Goal: Transaction & Acquisition: Purchase product/service

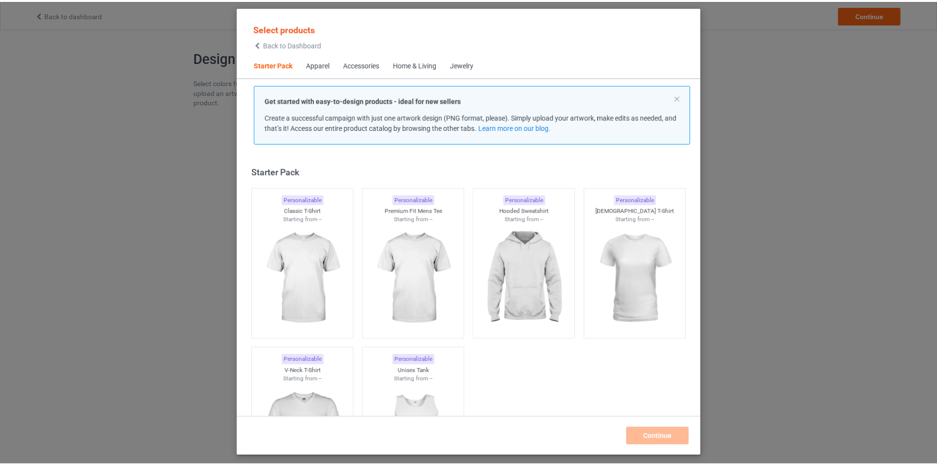
scroll to position [13, 0]
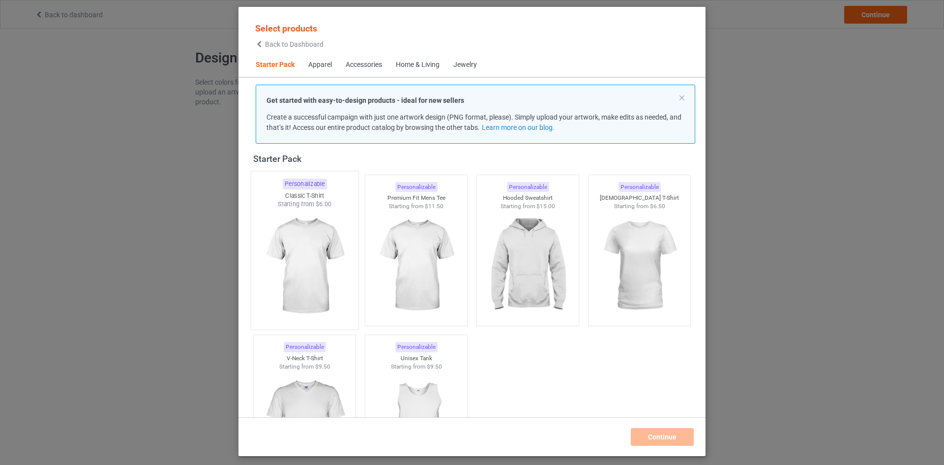
click at [268, 274] on img at bounding box center [304, 266] width 92 height 116
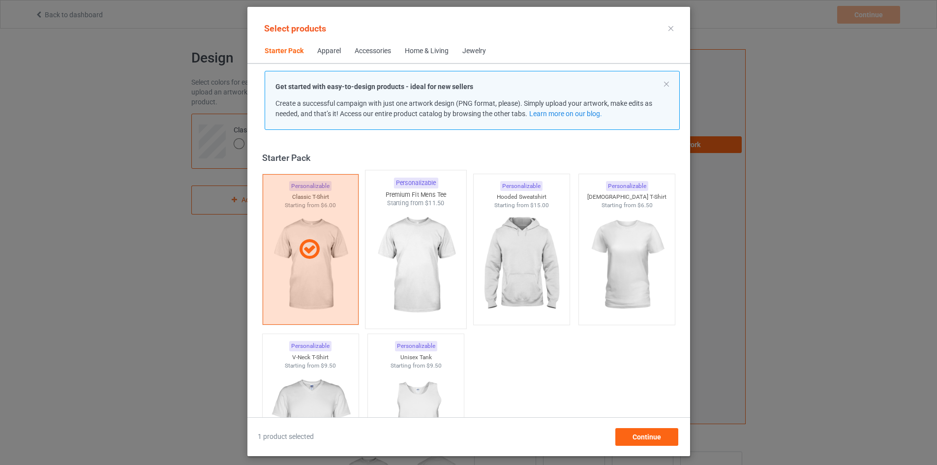
click at [423, 307] on img at bounding box center [415, 265] width 92 height 116
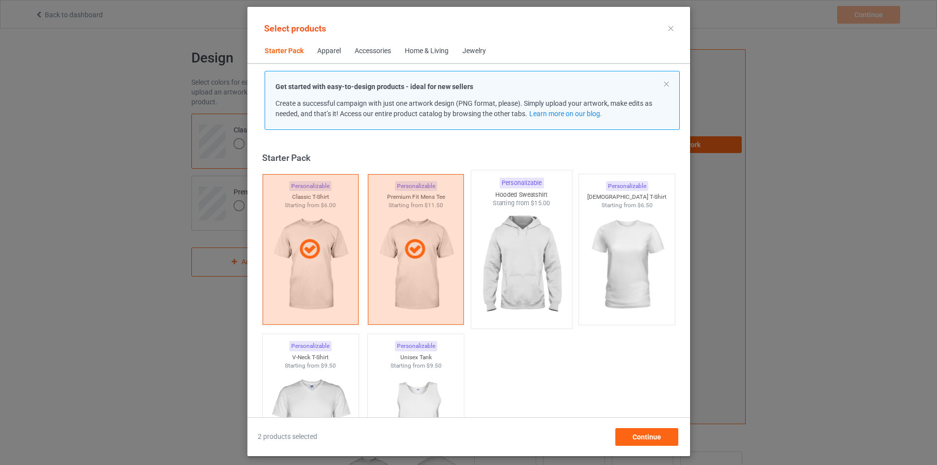
click at [519, 314] on img at bounding box center [521, 265] width 92 height 116
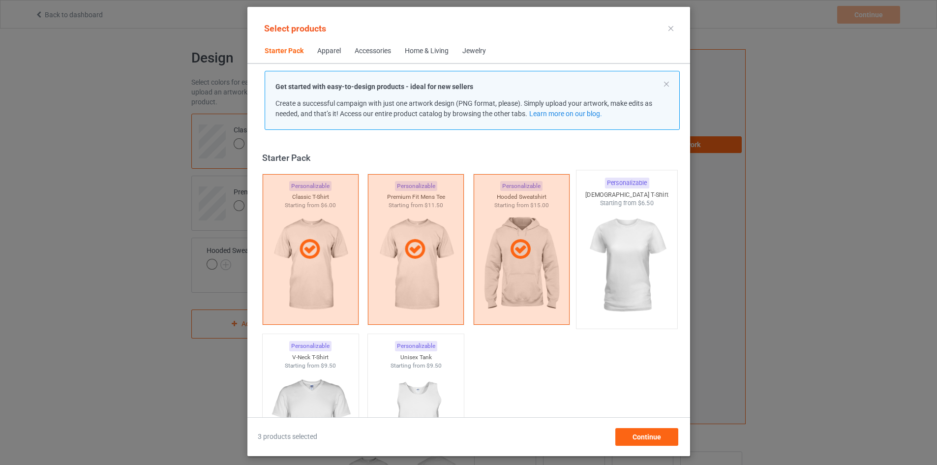
click at [639, 275] on img at bounding box center [626, 265] width 92 height 116
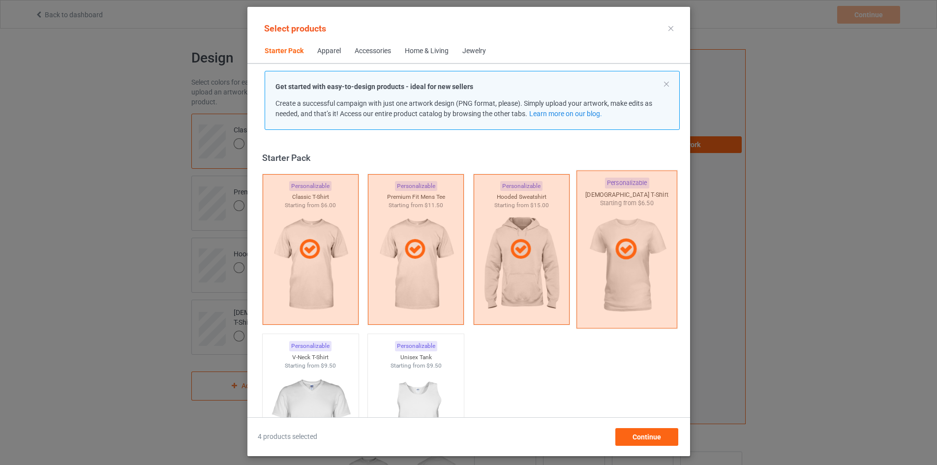
click at [619, 307] on div at bounding box center [626, 249] width 101 height 158
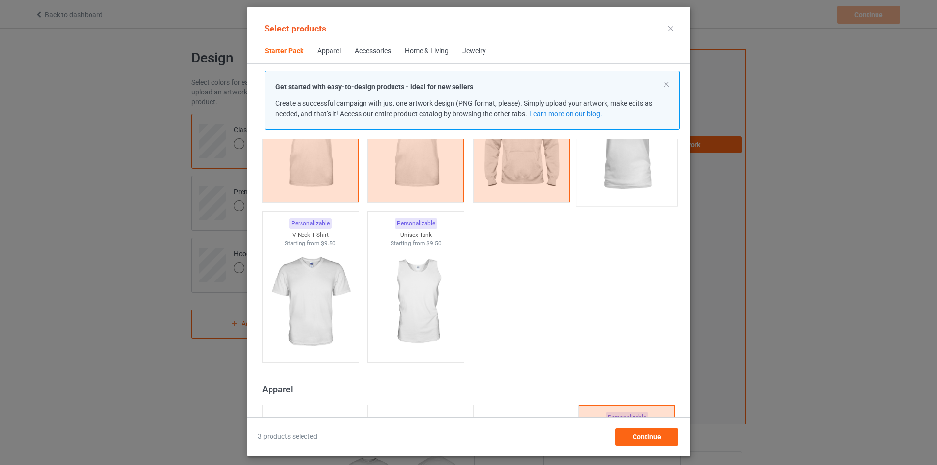
scroll to position [123, 0]
click at [628, 154] on img at bounding box center [626, 143] width 92 height 116
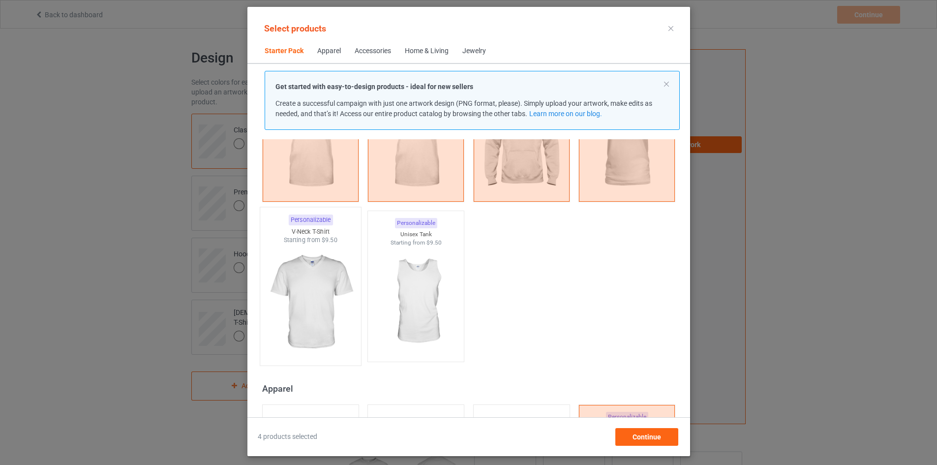
click at [266, 322] on img at bounding box center [310, 302] width 92 height 116
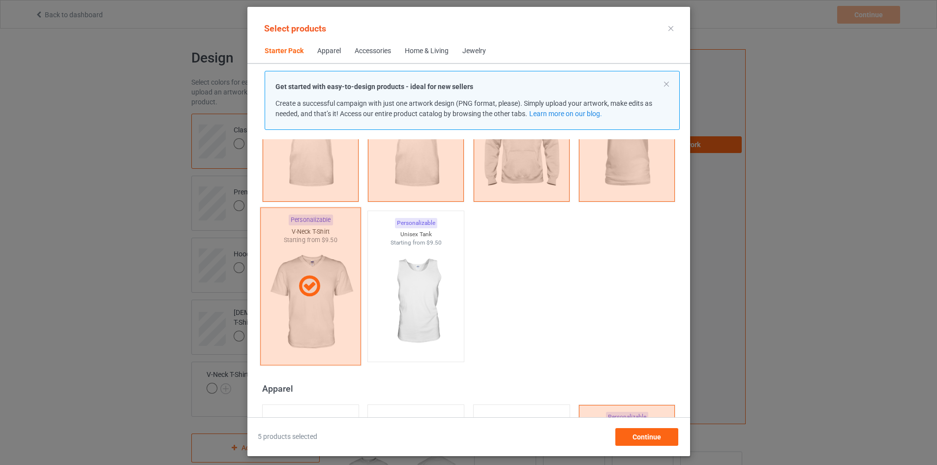
click at [266, 322] on div at bounding box center [310, 286] width 101 height 158
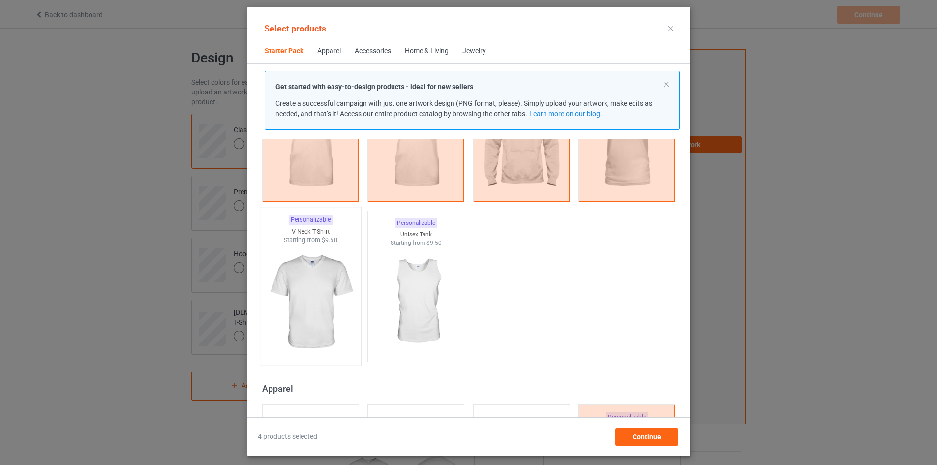
click at [314, 323] on img at bounding box center [310, 302] width 92 height 116
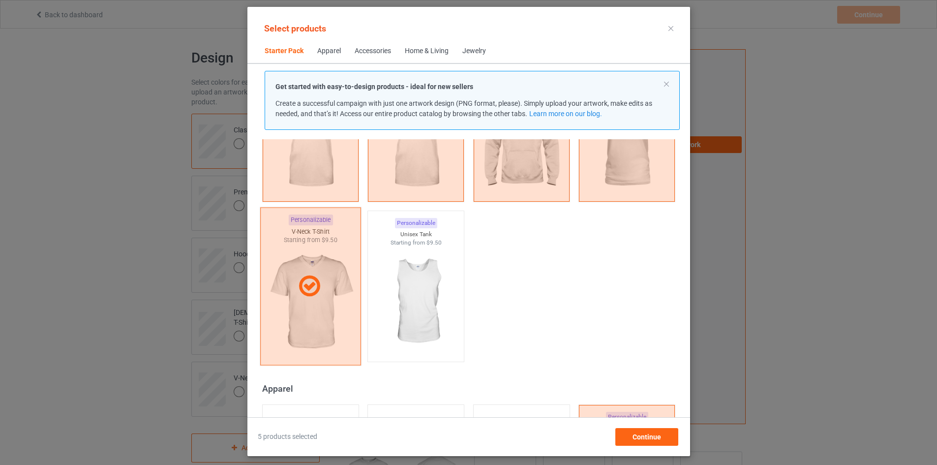
click at [325, 314] on div at bounding box center [310, 286] width 101 height 158
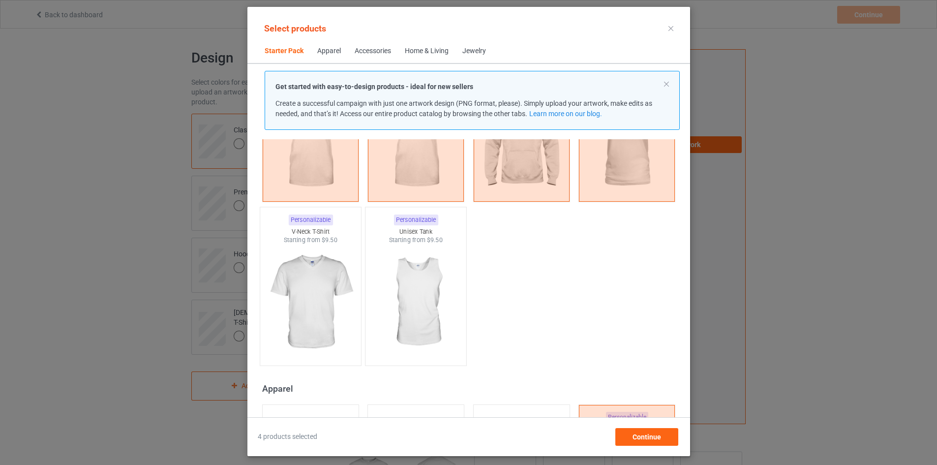
scroll to position [0, 0]
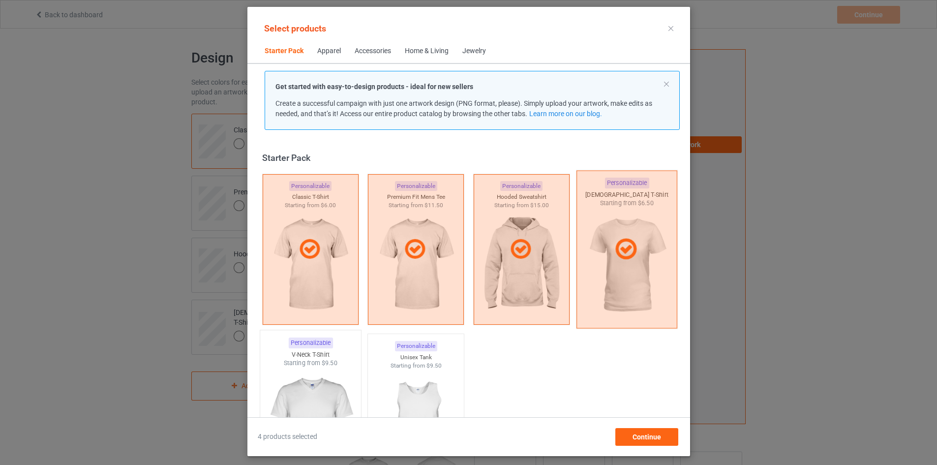
click at [621, 265] on div at bounding box center [626, 249] width 101 height 158
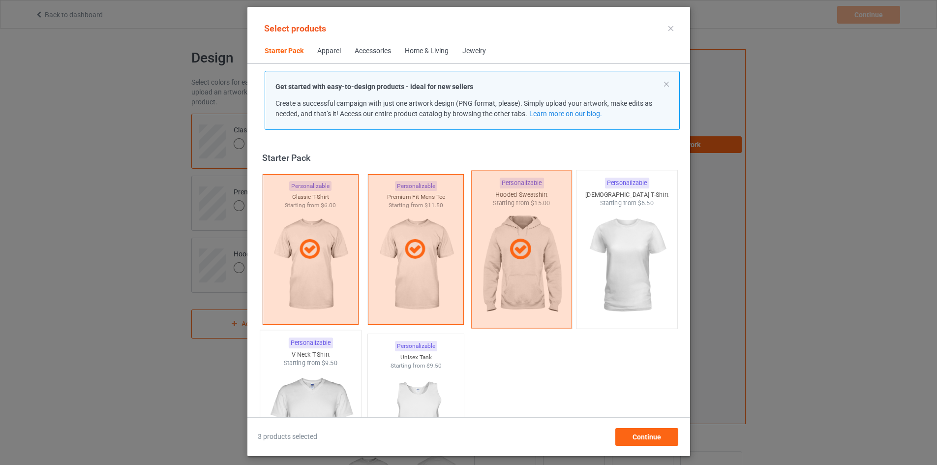
click at [532, 266] on div at bounding box center [521, 249] width 101 height 158
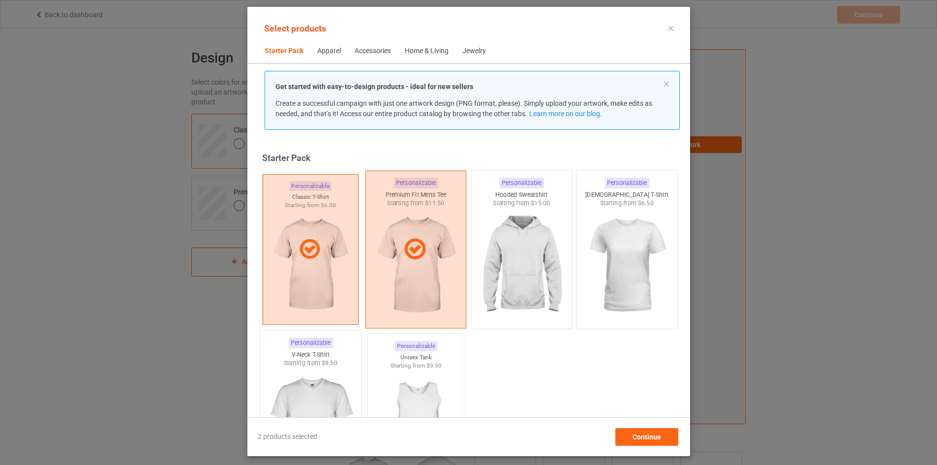
click at [428, 260] on div at bounding box center [416, 249] width 100 height 25
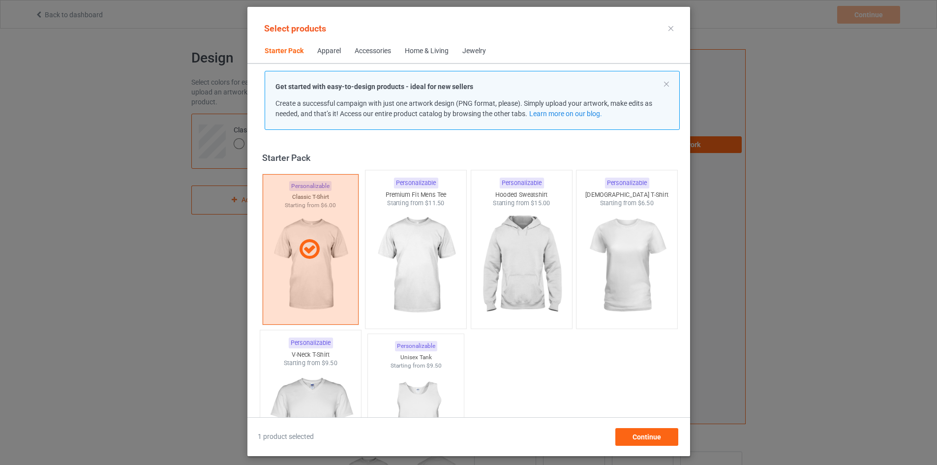
click at [323, 56] on div "Apparel" at bounding box center [329, 51] width 24 height 10
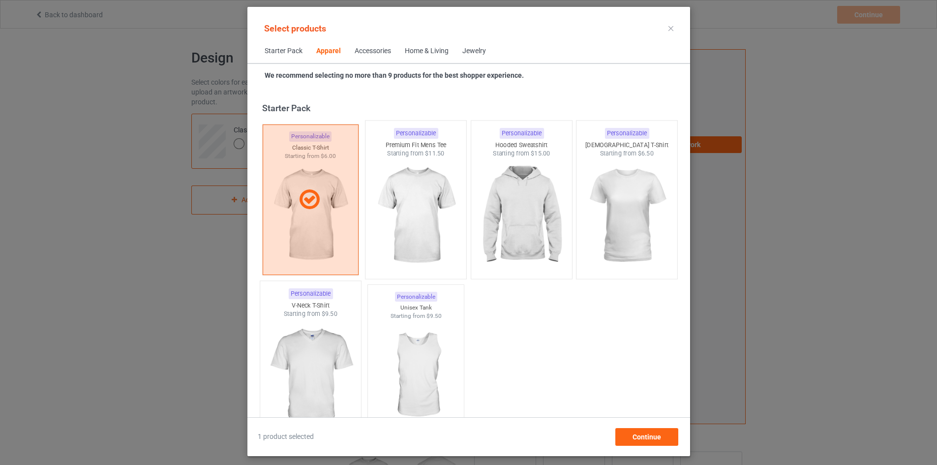
scroll to position [366, 0]
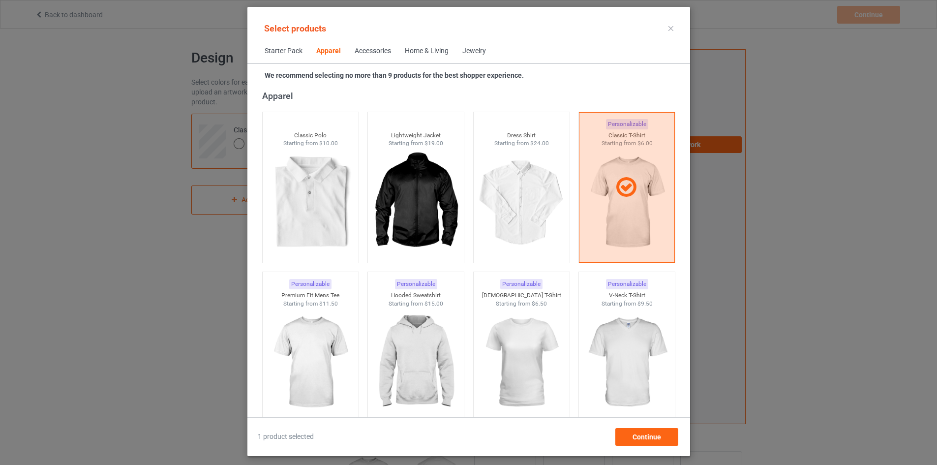
click at [354, 51] on div "Accessories" at bounding box center [372, 51] width 36 height 10
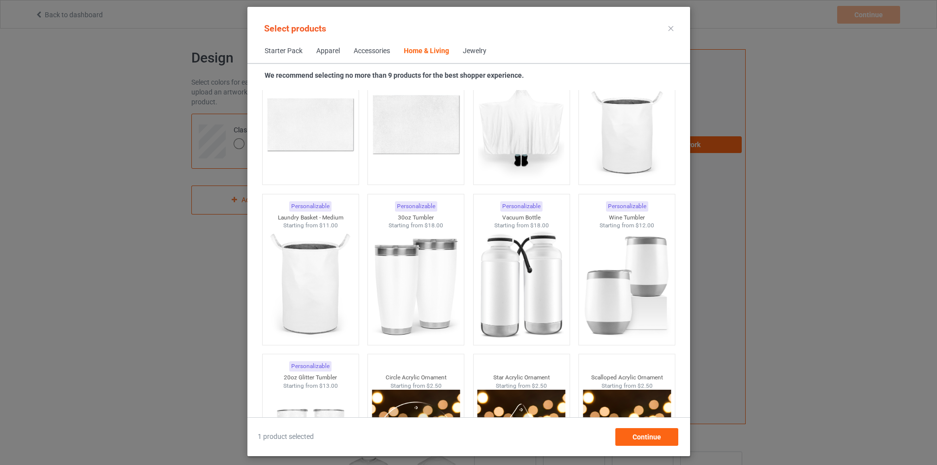
scroll to position [7399, 0]
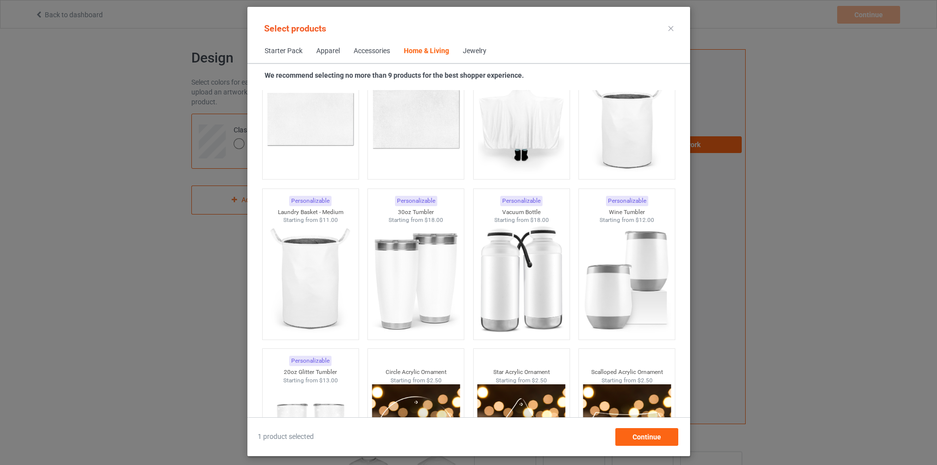
click at [463, 55] on div "Jewelry" at bounding box center [475, 51] width 24 height 10
click at [465, 51] on div "Jewelry" at bounding box center [475, 51] width 24 height 10
click at [474, 49] on div "Jewelry" at bounding box center [475, 51] width 24 height 10
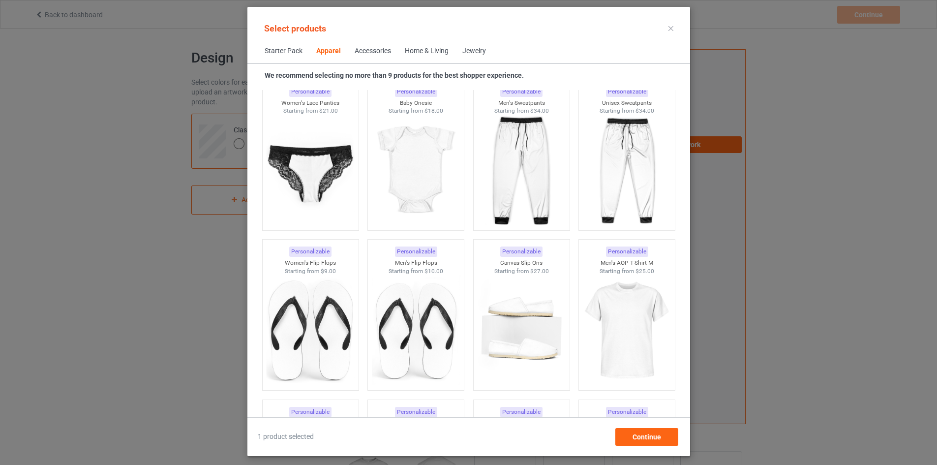
scroll to position [811, 0]
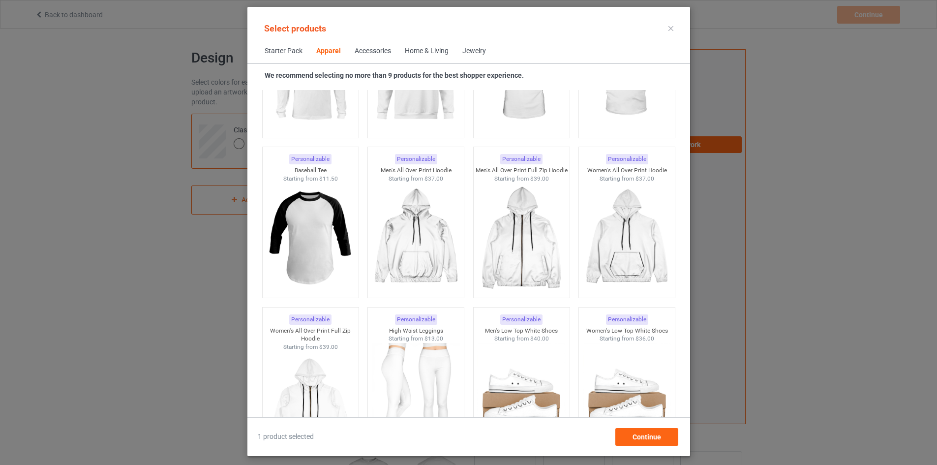
click at [462, 53] on div "Jewelry" at bounding box center [474, 51] width 24 height 10
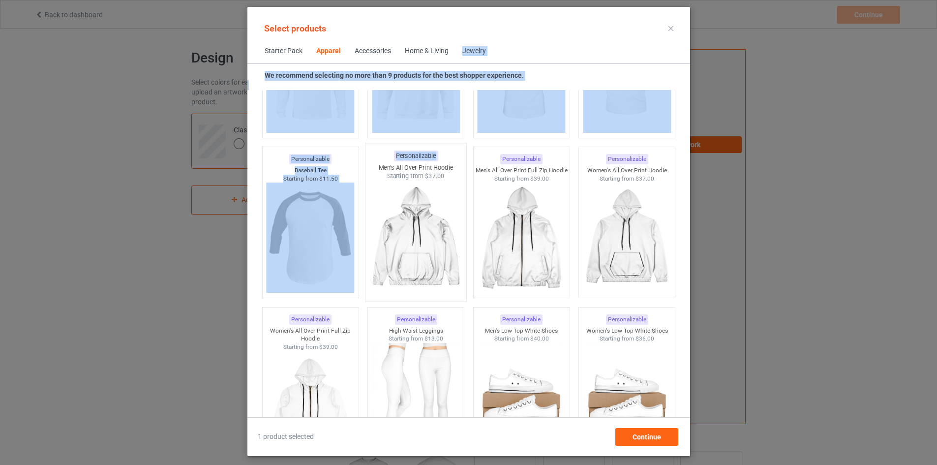
drag, startPoint x: 462, startPoint y: 53, endPoint x: 440, endPoint y: 164, distance: 113.3
click at [440, 164] on div "Select products Starter Pack Apparel Accessories Home & Living Jewelry We recom…" at bounding box center [468, 231] width 443 height 428
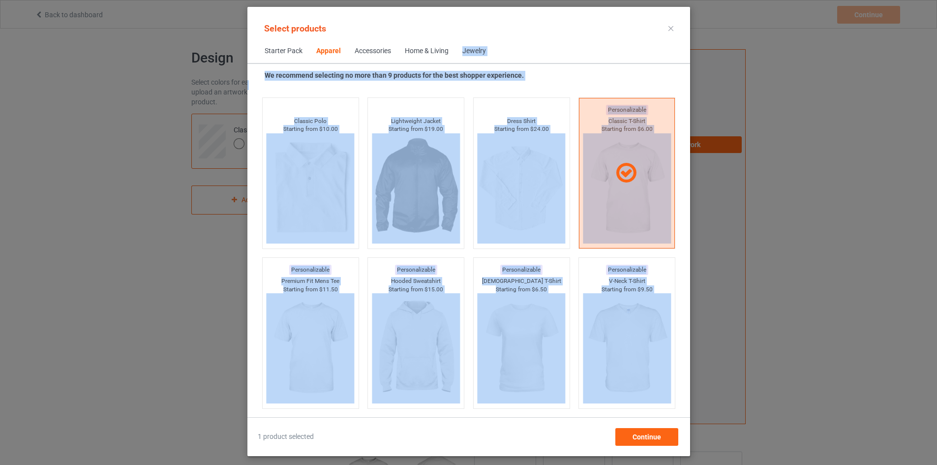
scroll to position [317, 0]
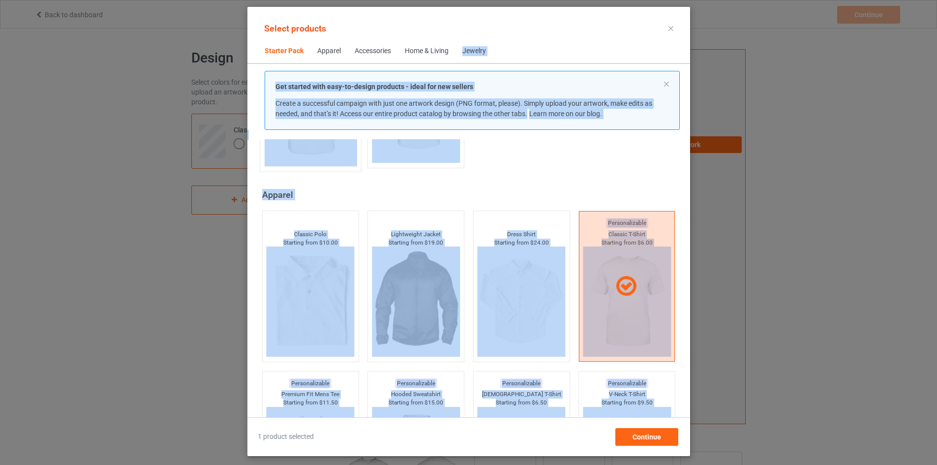
click at [552, 136] on div "Select products Starter Pack Apparel Accessories Home & Living Jewelry Get star…" at bounding box center [468, 231] width 443 height 428
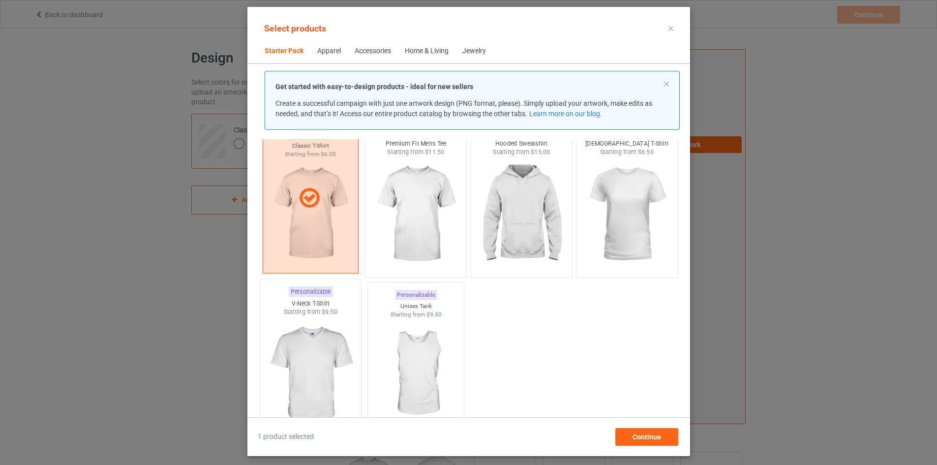
scroll to position [0, 0]
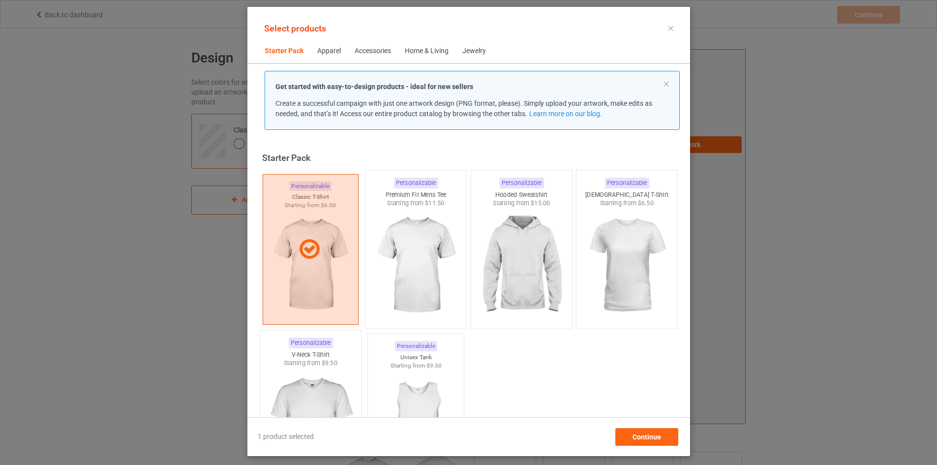
click at [462, 49] on div "Jewelry" at bounding box center [474, 51] width 24 height 10
click at [416, 48] on div "Home & Living" at bounding box center [427, 51] width 44 height 10
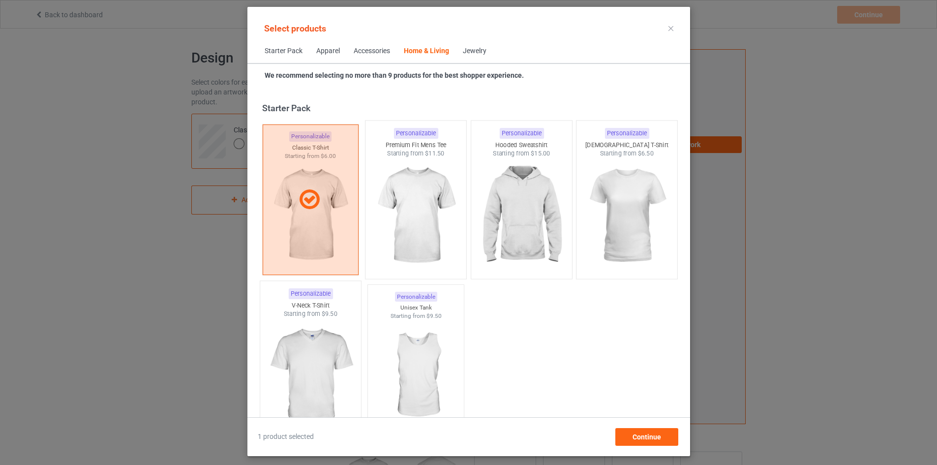
scroll to position [4435, 0]
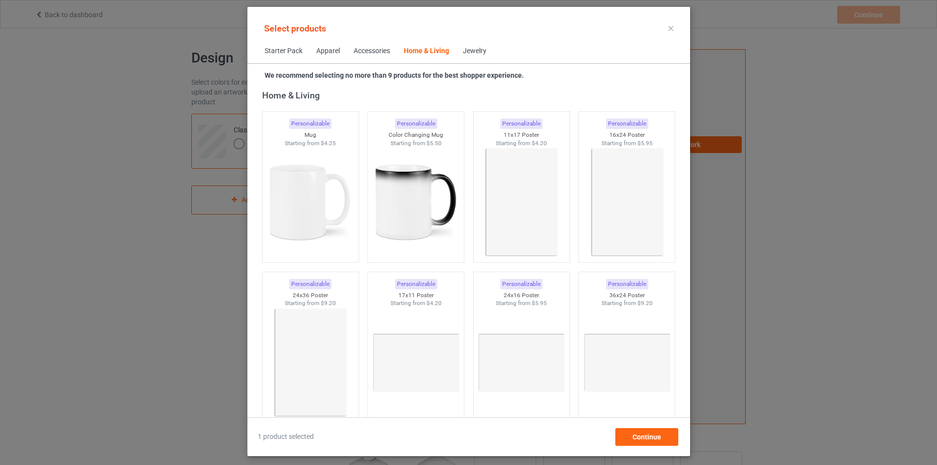
click at [464, 54] on div "Jewelry" at bounding box center [475, 51] width 24 height 10
click at [369, 57] on span "Accessories" at bounding box center [372, 51] width 50 height 24
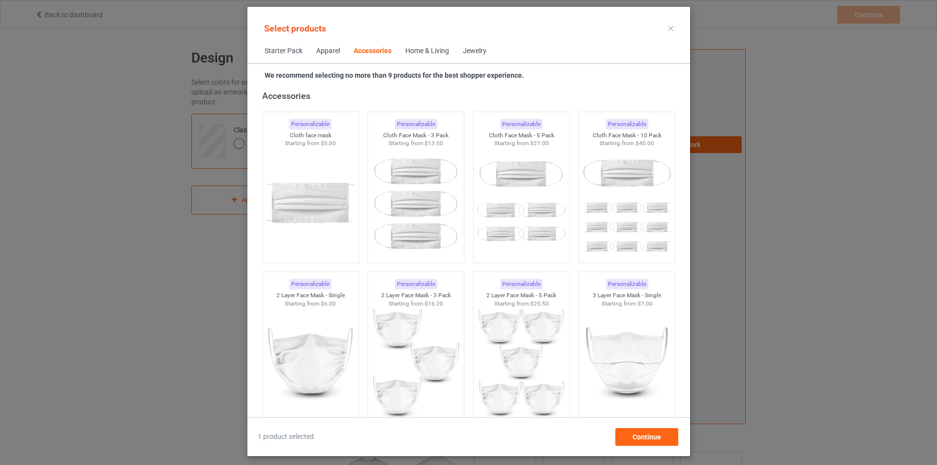
click at [463, 56] on div "Jewelry" at bounding box center [475, 51] width 24 height 10
click at [464, 53] on div "Jewelry" at bounding box center [475, 51] width 24 height 10
click at [316, 48] on div "Apparel" at bounding box center [328, 51] width 24 height 10
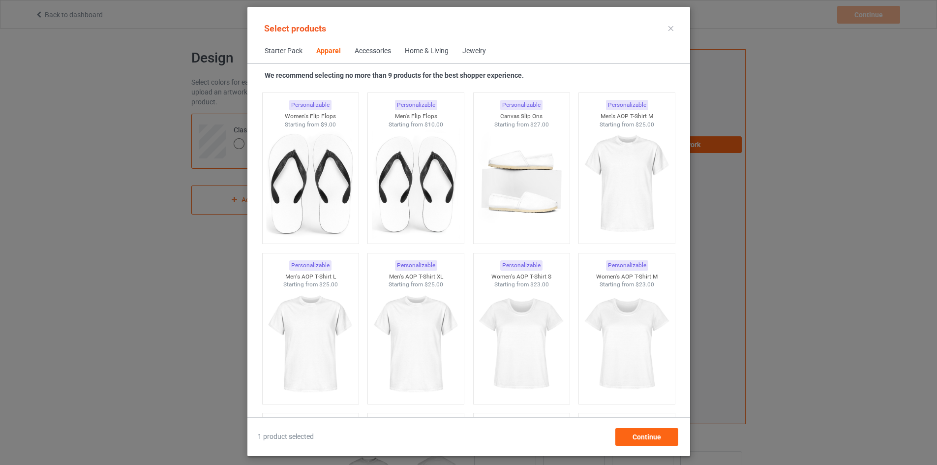
scroll to position [1505, 0]
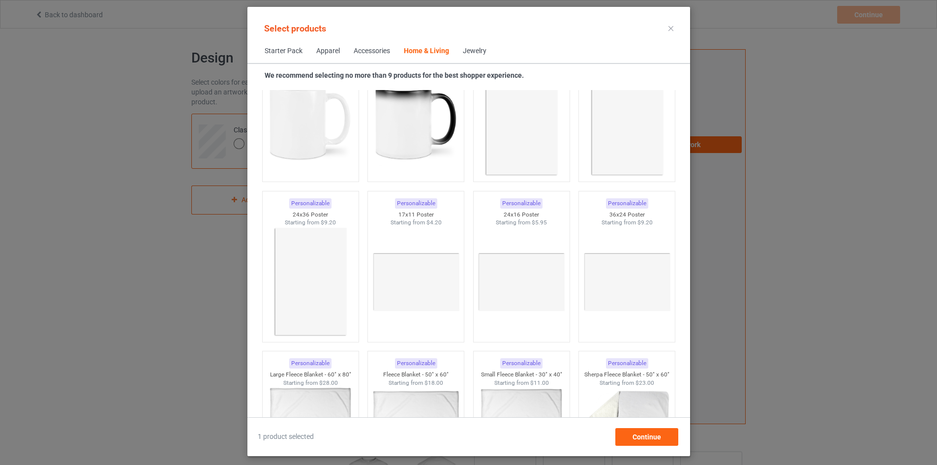
scroll to position [4515, 0]
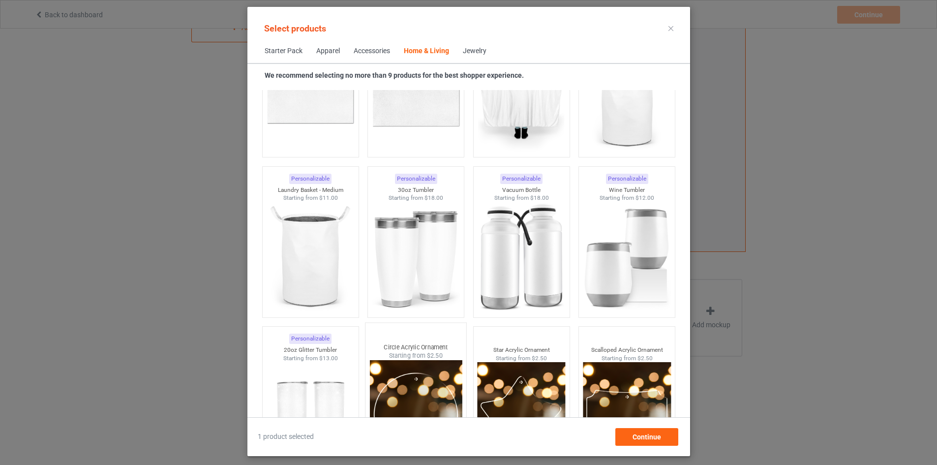
scroll to position [7410, 0]
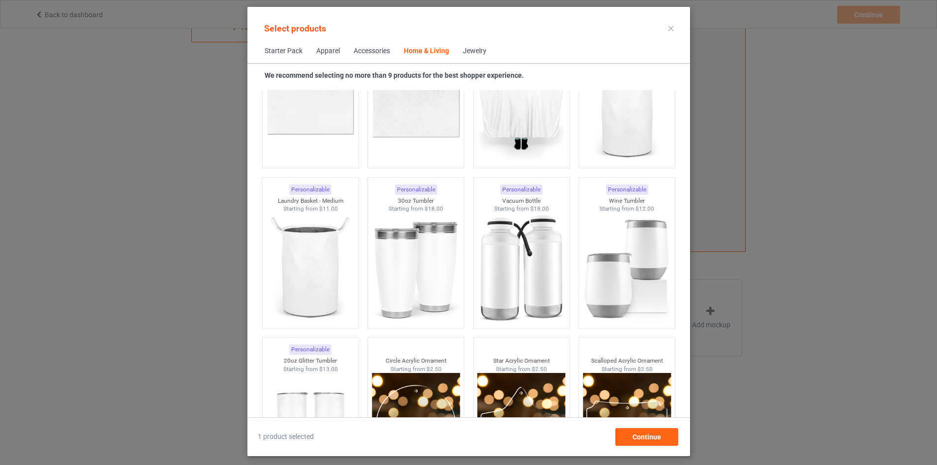
click at [279, 53] on span "Starter Pack" at bounding box center [284, 51] width 52 height 24
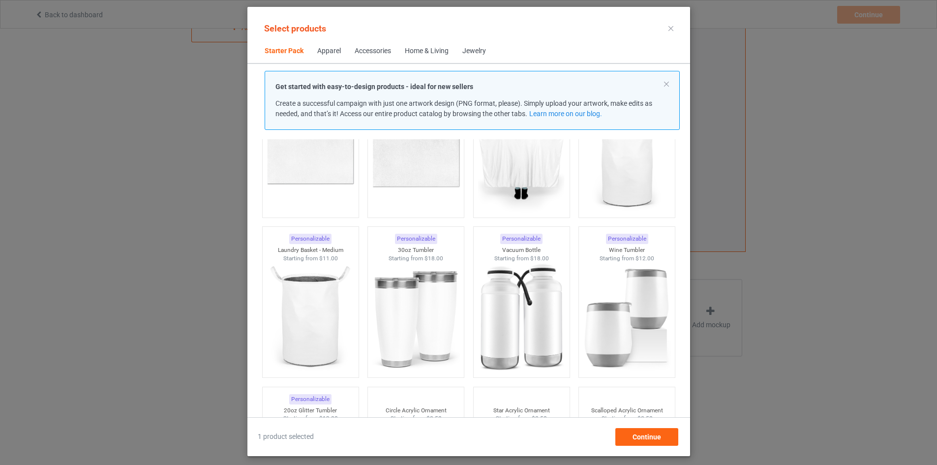
scroll to position [12, 0]
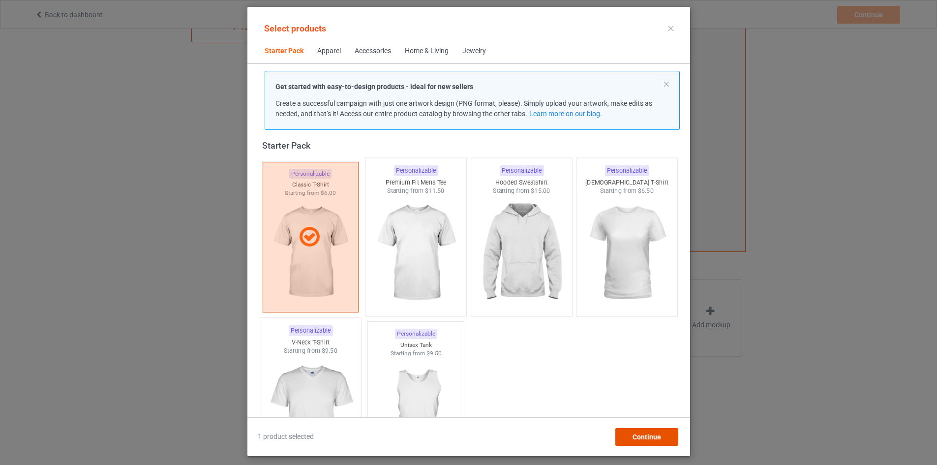
click at [654, 433] on span "Continue" at bounding box center [646, 437] width 29 height 8
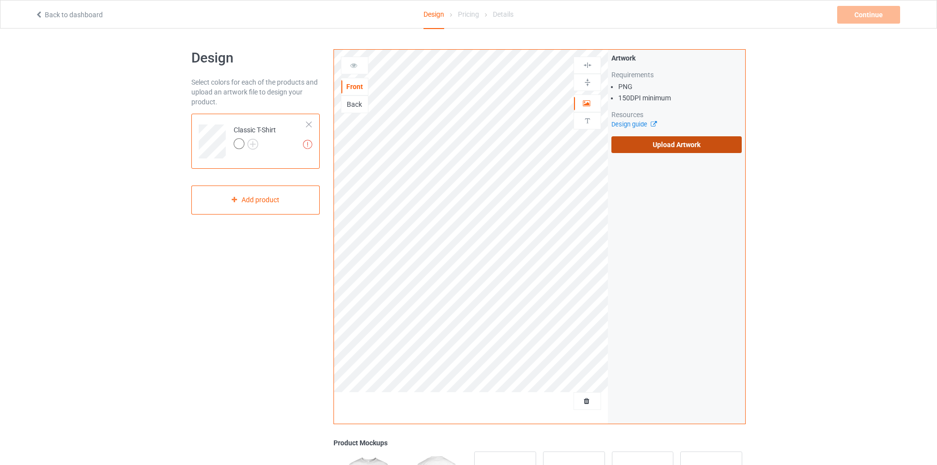
click at [693, 139] on label "Upload Artwork" at bounding box center [676, 144] width 130 height 17
click at [0, 0] on input "Upload Artwork" at bounding box center [0, 0] width 0 height 0
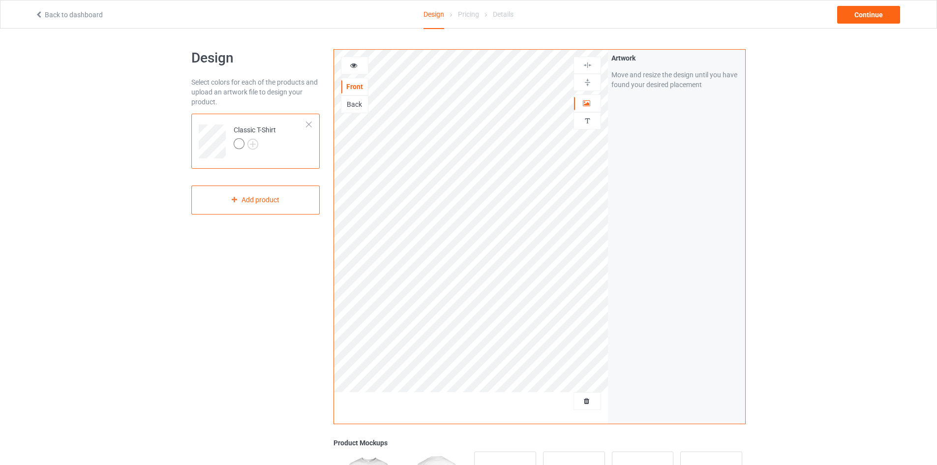
click at [617, 249] on div "Artwork Move and resize the design until you have found your desired placement" at bounding box center [676, 237] width 137 height 374
click at [682, 223] on div "Artwork Move and resize the design until you have found your desired placement" at bounding box center [676, 237] width 137 height 374
click at [871, 18] on div "Continue" at bounding box center [868, 15] width 63 height 18
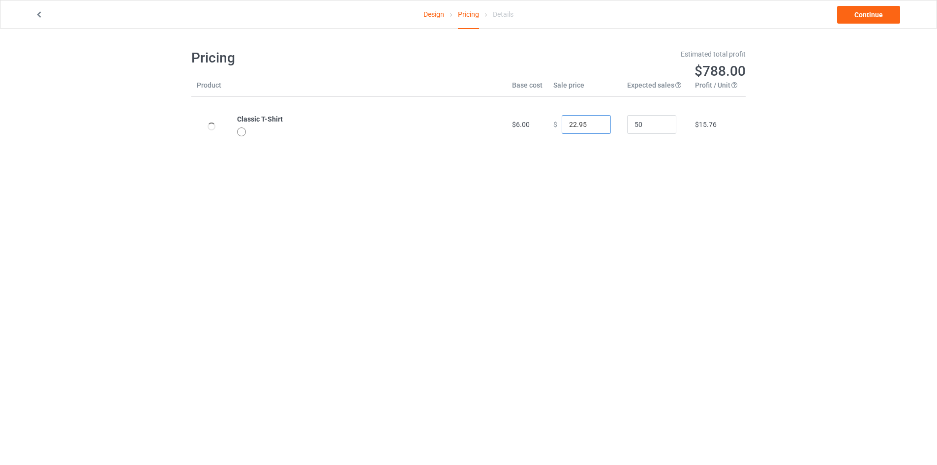
click at [571, 127] on input "22.95" at bounding box center [585, 124] width 49 height 19
type input "19.99"
click at [882, 14] on link "Continue" at bounding box center [868, 15] width 63 height 18
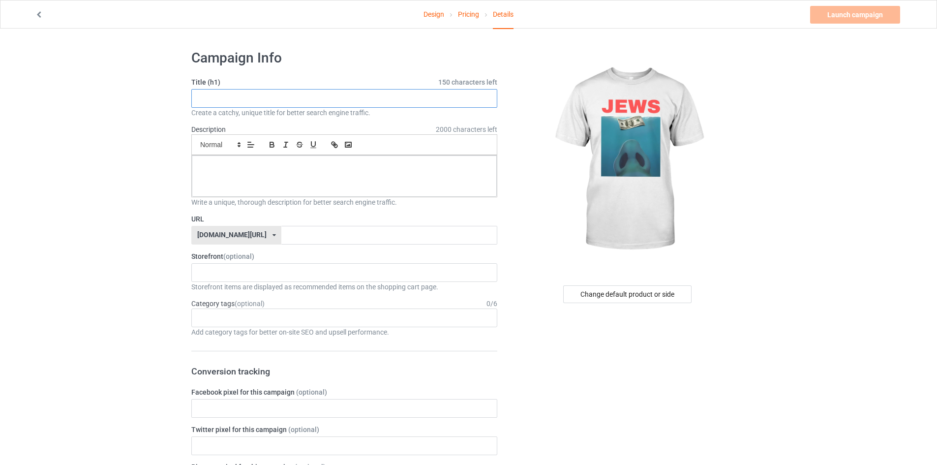
click at [347, 102] on input "text" at bounding box center [344, 98] width 306 height 19
type input "Jews"
click at [271, 174] on div at bounding box center [344, 175] width 305 height 41
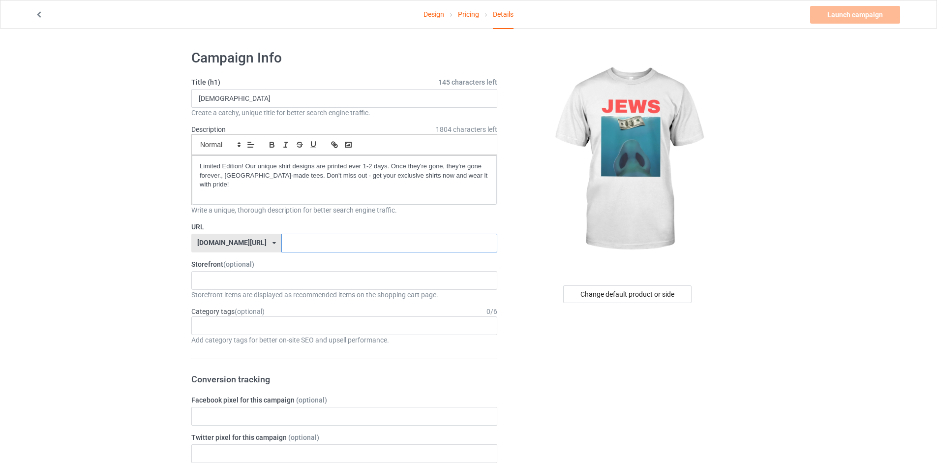
click at [299, 241] on input "text" at bounding box center [388, 243] width 215 height 19
click at [299, 241] on input "j" at bounding box center [388, 243] width 215 height 19
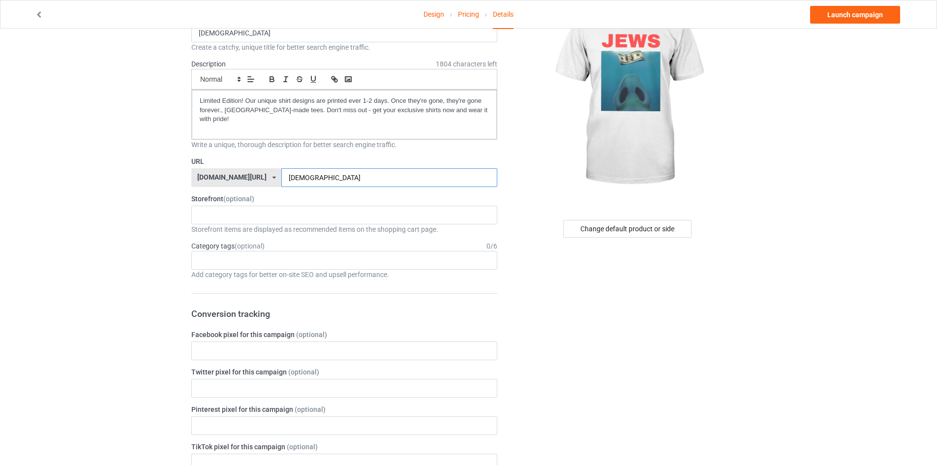
scroll to position [66, 0]
type input "jews"
click at [276, 251] on div "Age > 1-19 > 1 Age > 1-12 Months > 1 Month Age > 1-12 Months Age > 1-19 Age > 1…" at bounding box center [344, 259] width 306 height 19
type input "meme"
click at [258, 271] on div "Interests > Internet > Memes" at bounding box center [344, 277] width 305 height 18
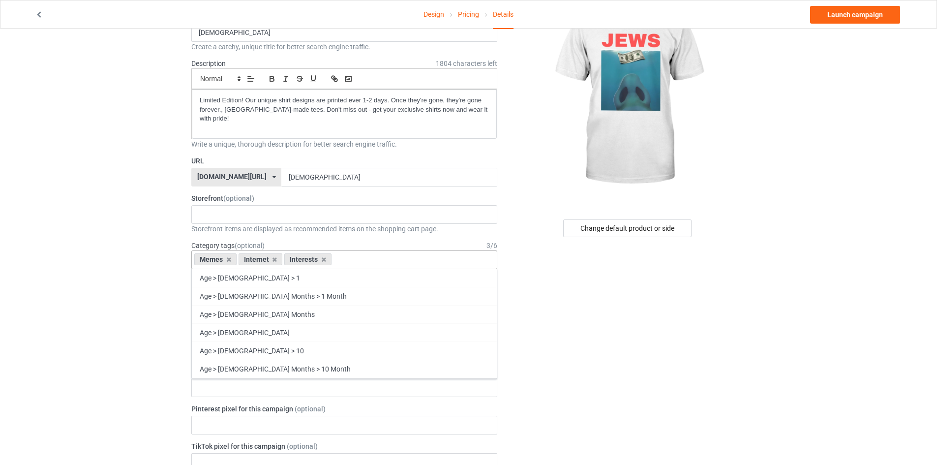
click at [258, 271] on div "Age > 1-19 > 1" at bounding box center [344, 277] width 305 height 18
type input "w"
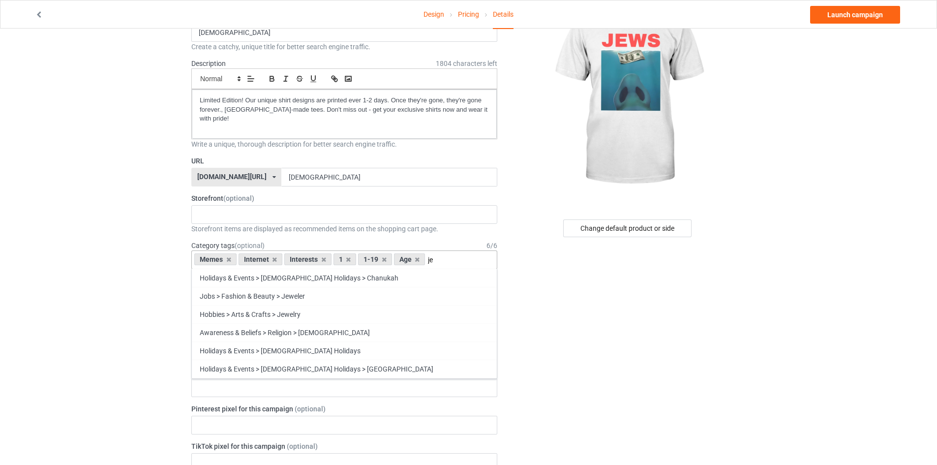
type input "j"
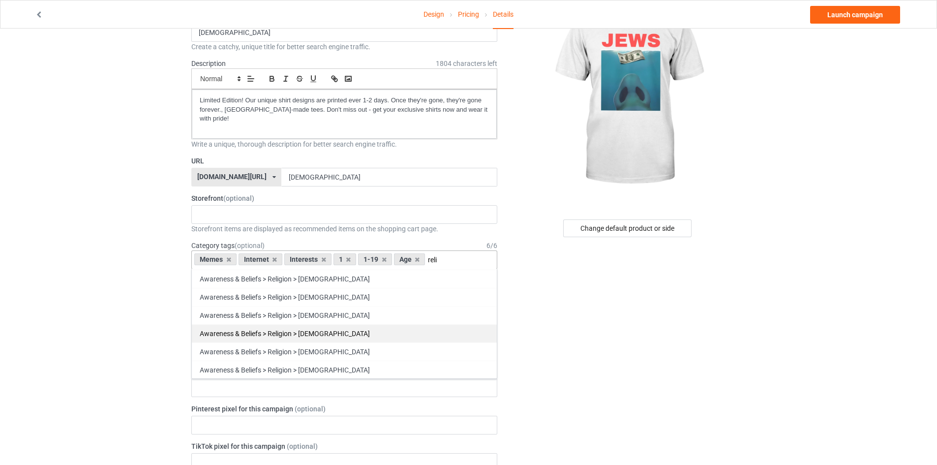
type input "reli"
click at [315, 324] on div "Awareness & Beliefs > Religion > Jewish" at bounding box center [344, 333] width 305 height 18
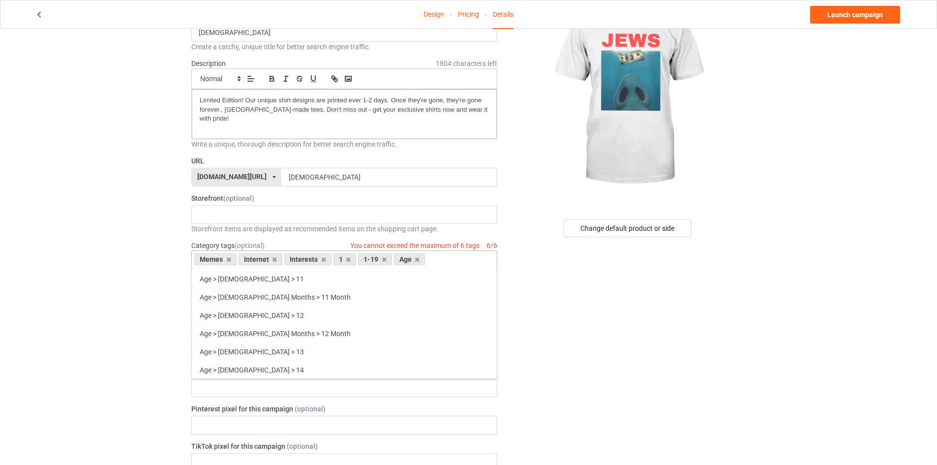
scroll to position [15298, 0]
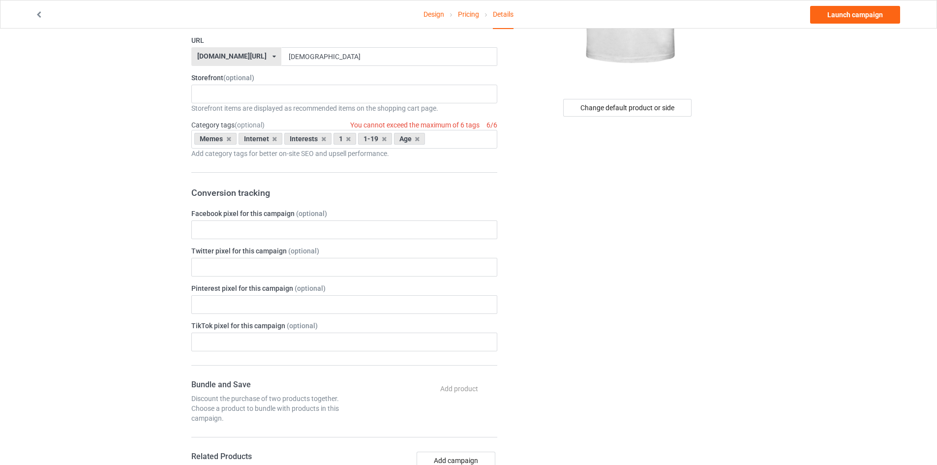
scroll to position [186, 0]
click at [347, 136] on icon at bounding box center [348, 139] width 5 height 6
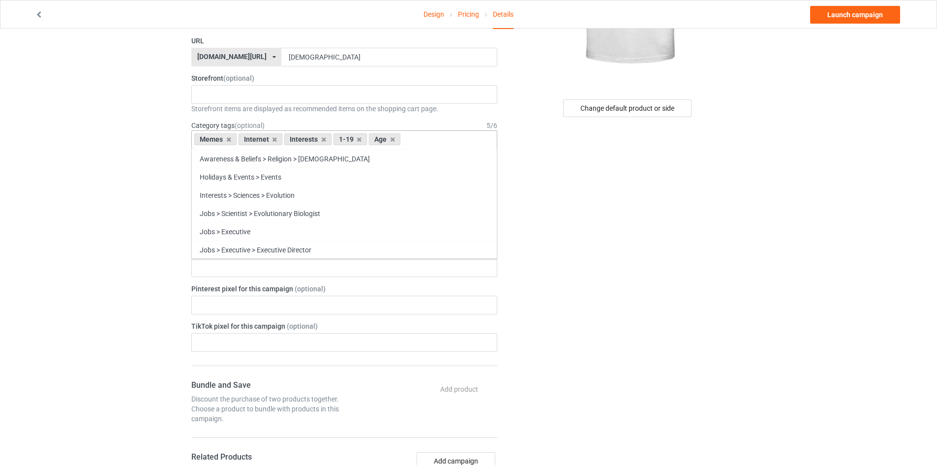
click at [450, 130] on div "Memes Internet Interests 1-19 Age Age > 1-19 > 1 Age > 1-12 Months > 1 Month Ag…" at bounding box center [344, 139] width 306 height 19
type input ","
type input "f"
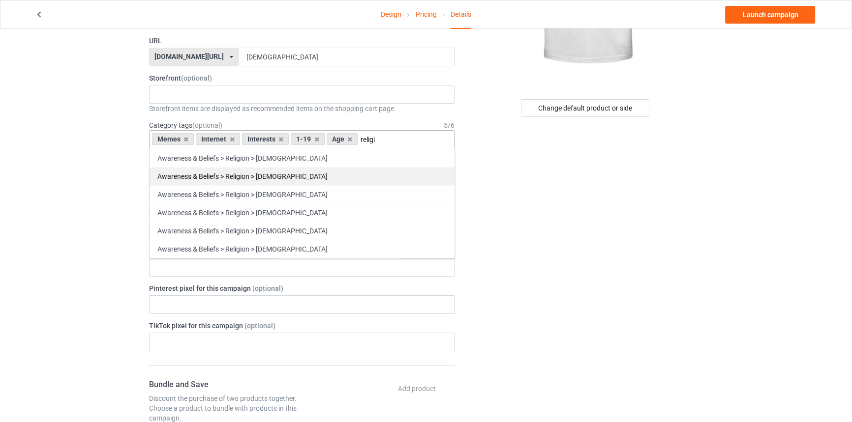
scroll to position [90, 0]
type input "religi"
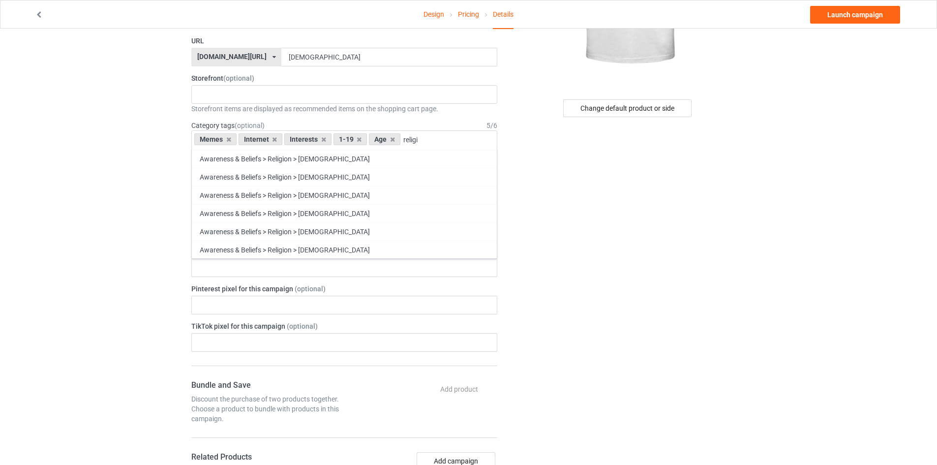
scroll to position [90, 0]
click at [548, 211] on div "Change default product or side" at bounding box center [628, 356] width 248 height 1000
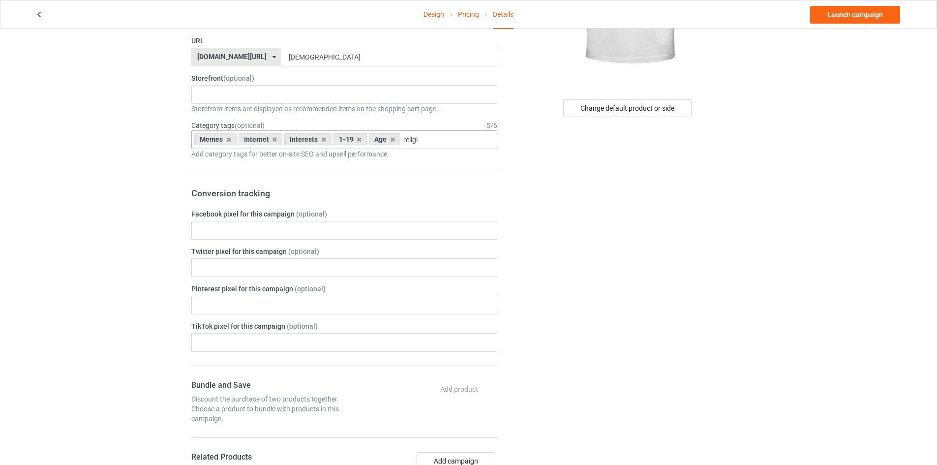
click at [434, 130] on div "Memes Internet Interests 1-19 Age religi Awareness & Beliefs > Religion > Angli…" at bounding box center [344, 139] width 306 height 19
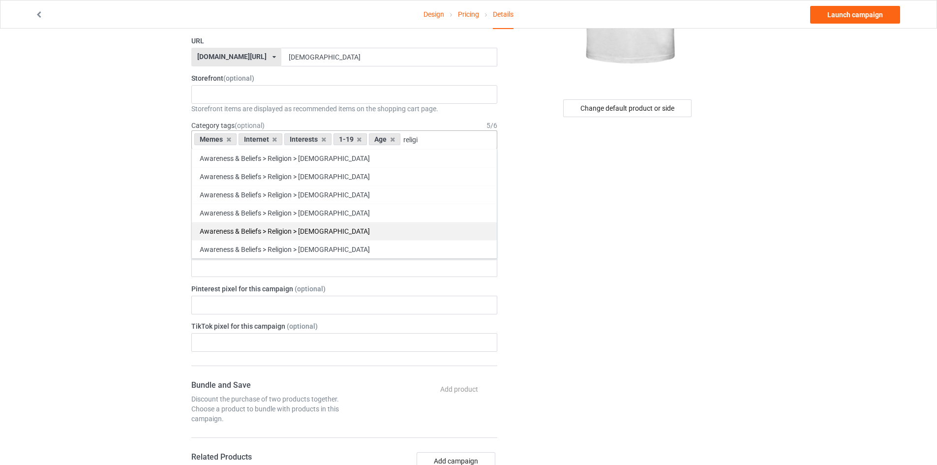
click at [314, 223] on div "Awareness & Beliefs > Religion > Jewish" at bounding box center [344, 231] width 305 height 18
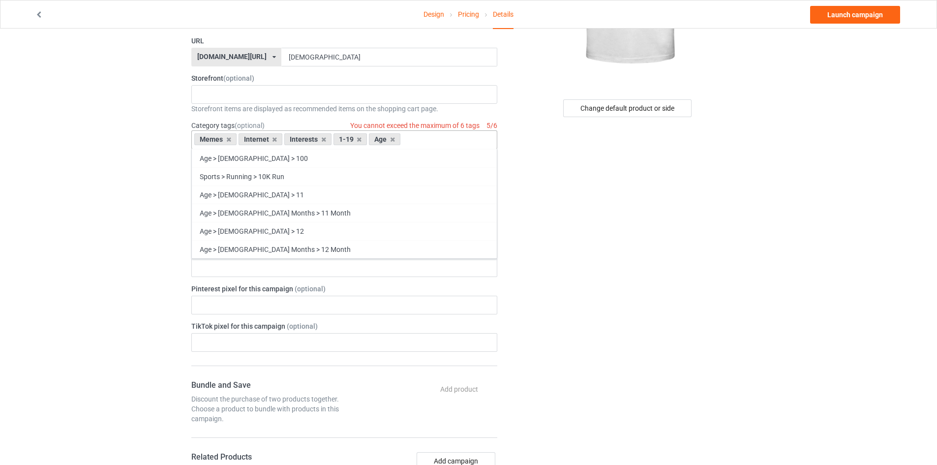
scroll to position [10151, 0]
click at [683, 321] on div "Change default product or side" at bounding box center [628, 356] width 248 height 1000
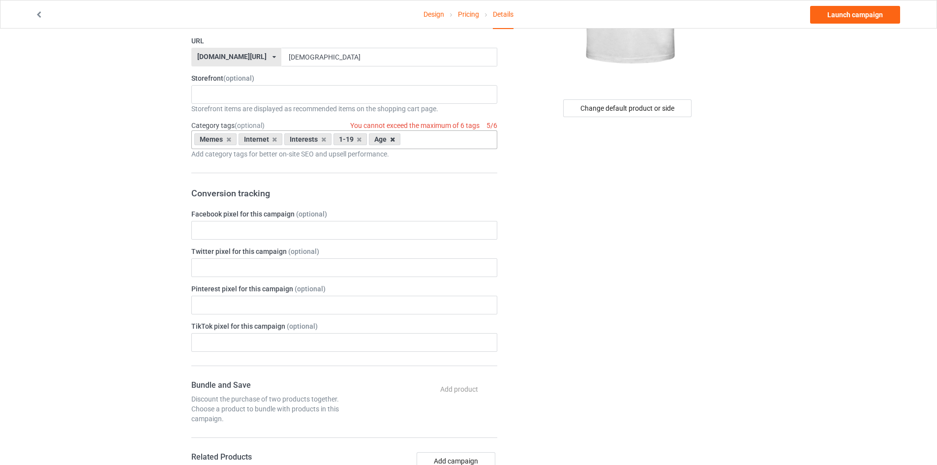
click at [390, 136] on icon at bounding box center [392, 139] width 5 height 6
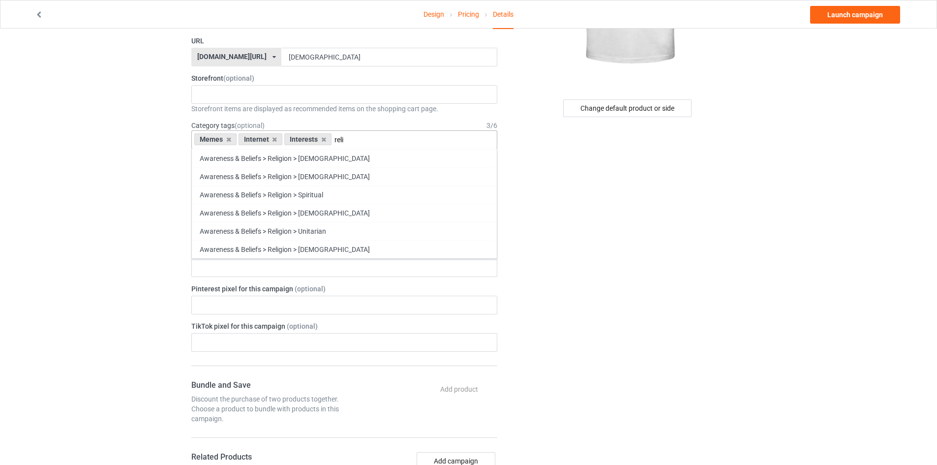
scroll to position [54, 0]
type input "relig"
click at [326, 259] on div "Awareness & Beliefs > Religion > Jewish" at bounding box center [344, 267] width 305 height 18
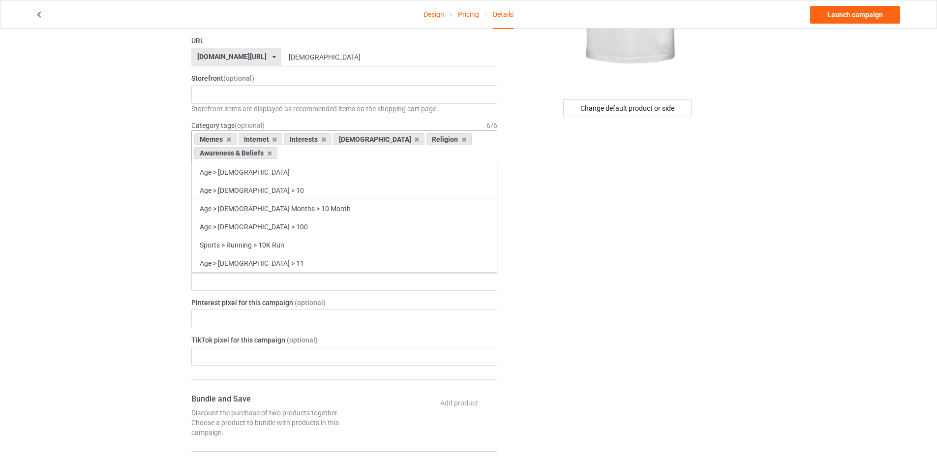
scroll to position [10132, 0]
click at [566, 303] on div "Change default product or side" at bounding box center [628, 362] width 248 height 1013
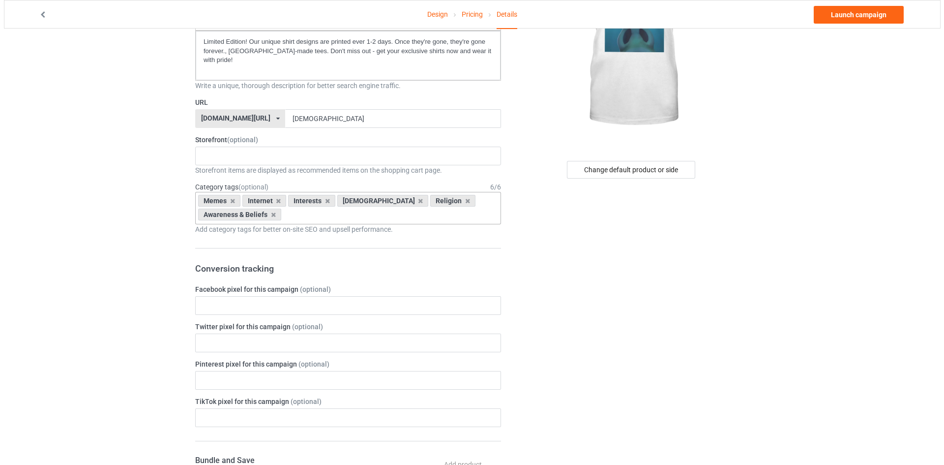
scroll to position [0, 0]
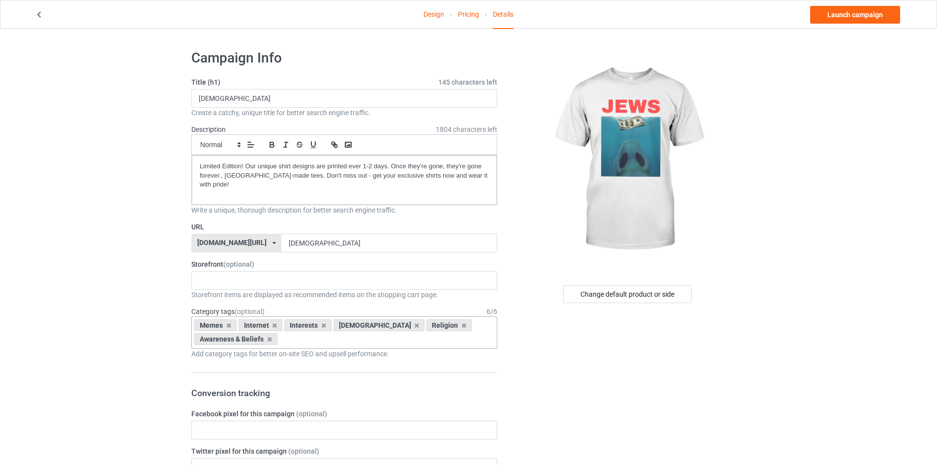
click at [857, 25] on div "Design Pricing Details Launch campaign" at bounding box center [468, 14] width 881 height 28
click at [860, 19] on link "Launch campaign" at bounding box center [855, 15] width 90 height 18
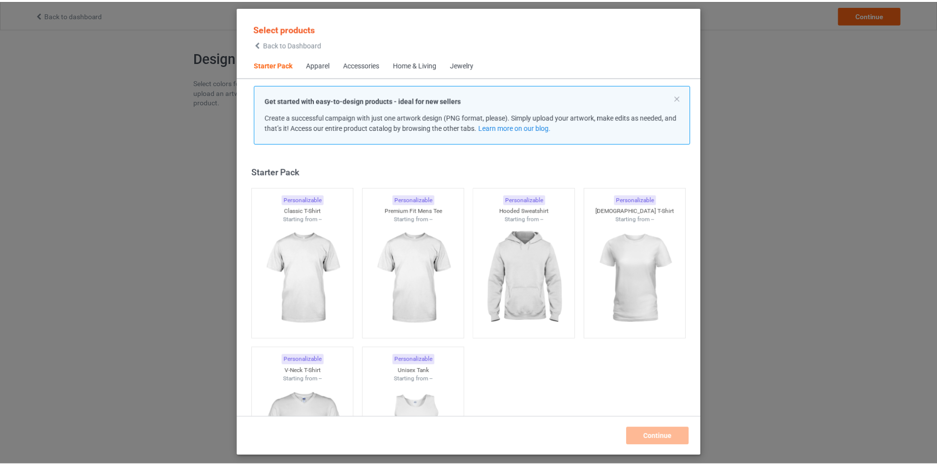
scroll to position [13, 0]
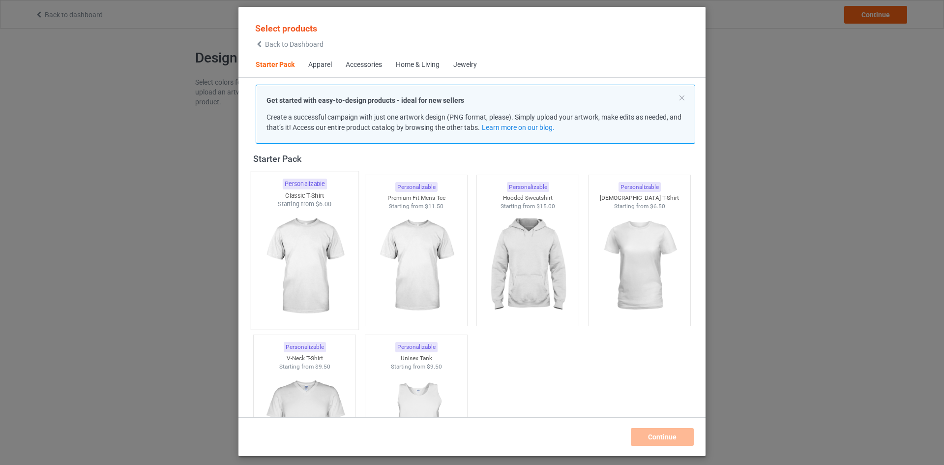
click at [324, 280] on img at bounding box center [304, 266] width 92 height 116
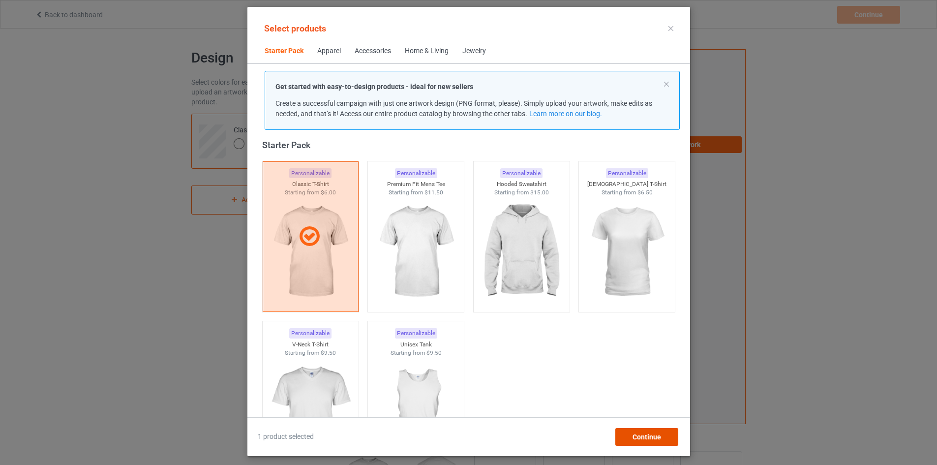
click at [670, 430] on div "Continue" at bounding box center [646, 437] width 63 height 18
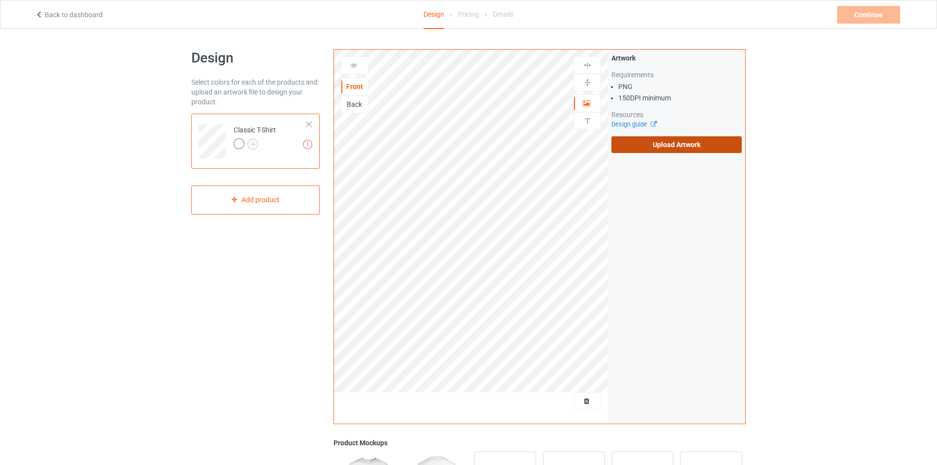
click at [632, 141] on label "Upload Artwork" at bounding box center [676, 144] width 130 height 17
click at [0, 0] on input "Upload Artwork" at bounding box center [0, 0] width 0 height 0
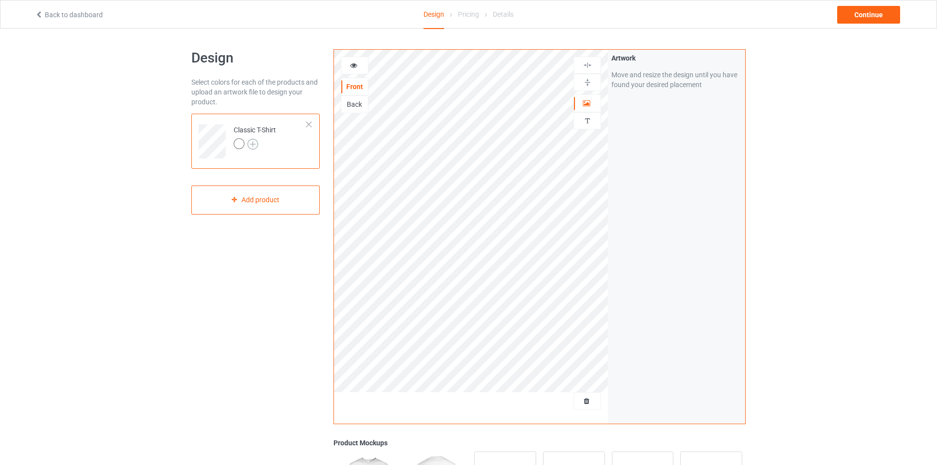
click at [254, 147] on img at bounding box center [252, 144] width 11 height 11
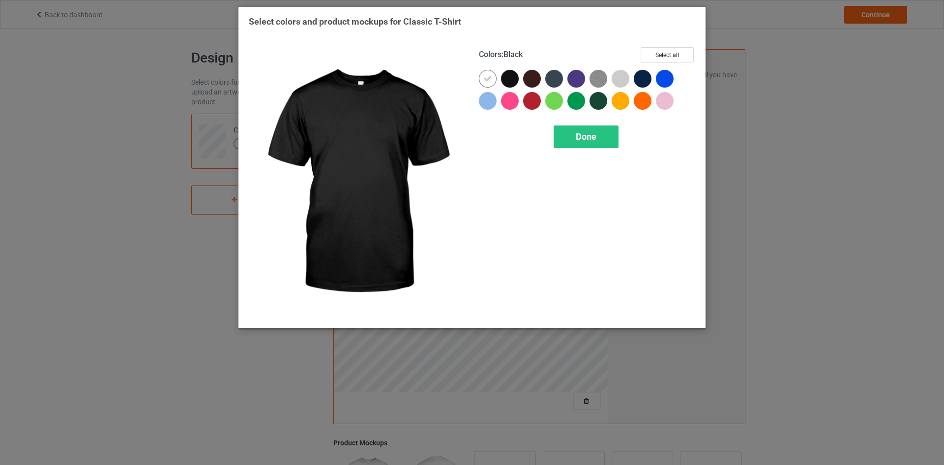
click at [514, 73] on div at bounding box center [510, 79] width 18 height 18
click at [492, 70] on div at bounding box center [490, 81] width 22 height 22
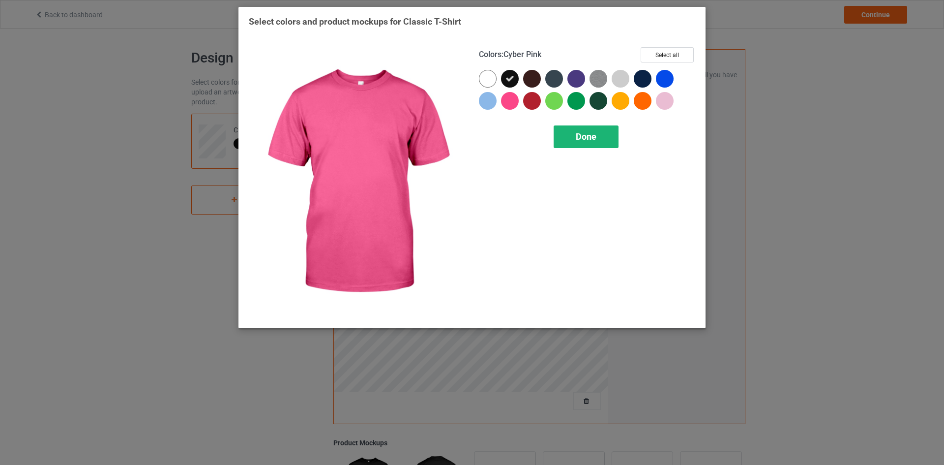
click at [577, 145] on div "Done" at bounding box center [586, 136] width 65 height 23
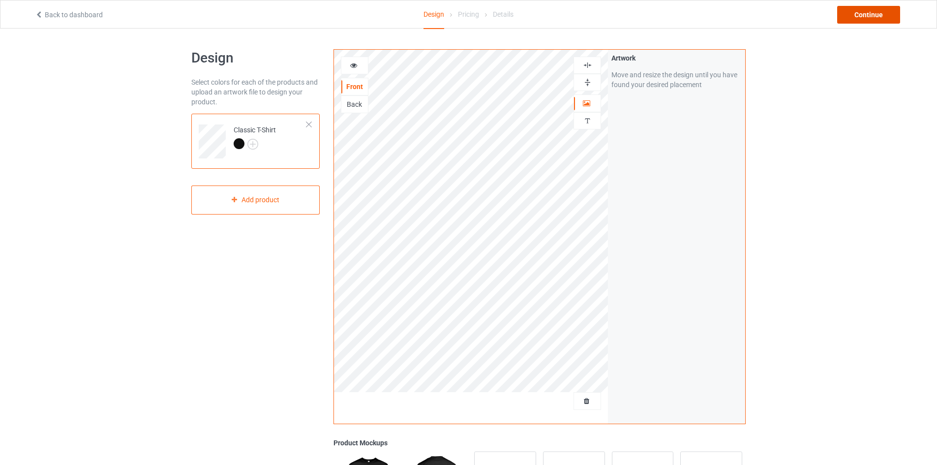
click at [866, 19] on div "Continue" at bounding box center [868, 15] width 63 height 18
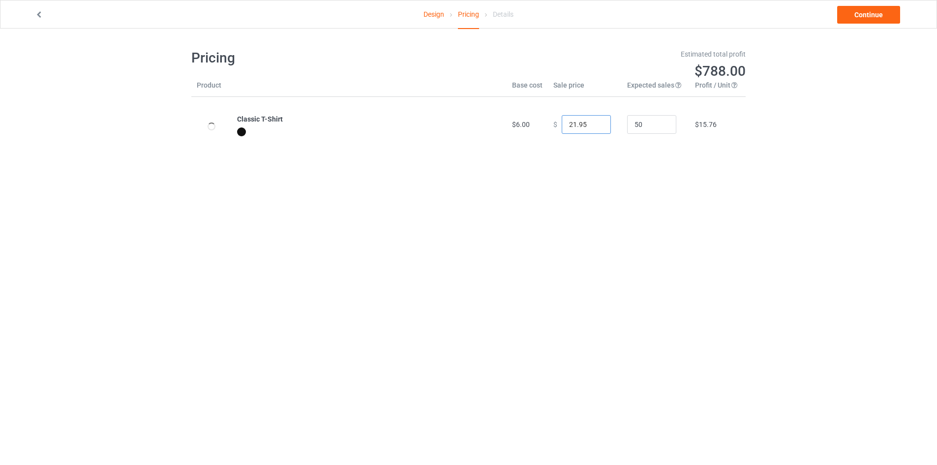
click at [593, 128] on input "21.95" at bounding box center [585, 124] width 49 height 19
click at [593, 128] on input "20.95" at bounding box center [585, 124] width 49 height 19
click at [594, 128] on input "19.95" at bounding box center [585, 124] width 49 height 19
click at [594, 128] on input "18.95" at bounding box center [585, 124] width 49 height 19
click at [571, 125] on input "18.95" at bounding box center [585, 124] width 49 height 19
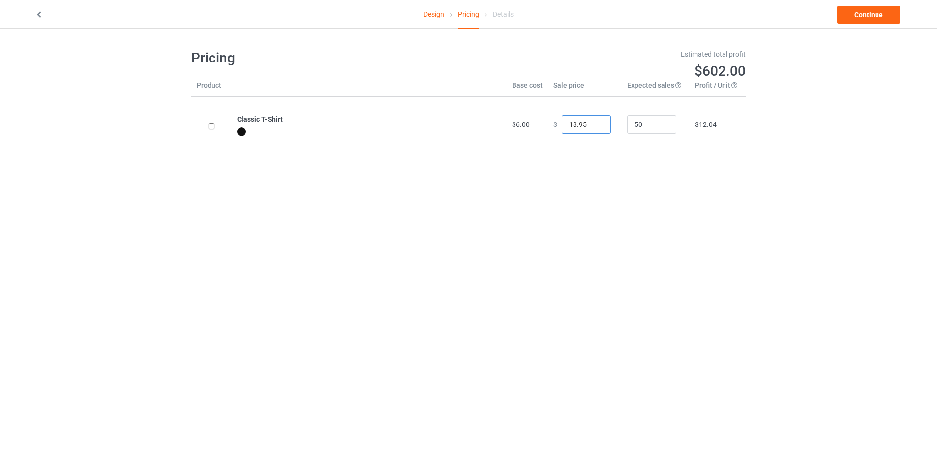
click at [571, 125] on input "18.95" at bounding box center [585, 124] width 49 height 19
type input "19.99"
click at [882, 14] on link "Continue" at bounding box center [868, 15] width 63 height 18
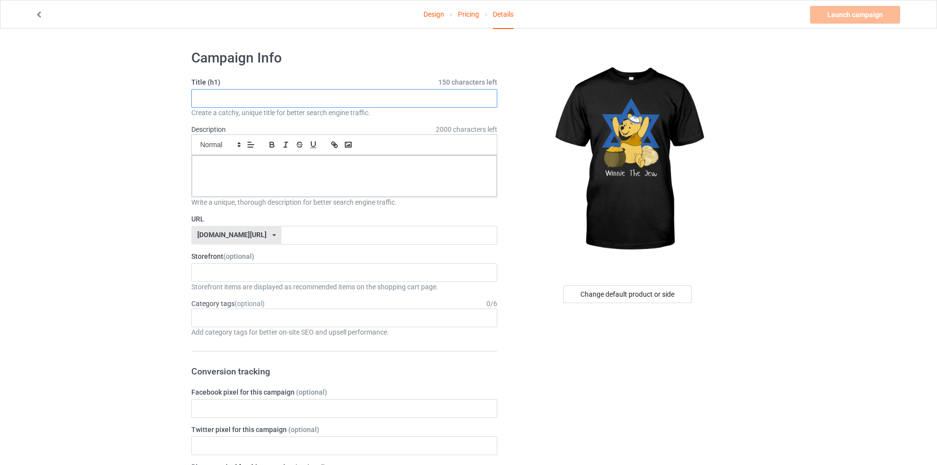
click at [259, 97] on input "text" at bounding box center [344, 98] width 306 height 19
type input "Winnie The Jew"
click at [226, 189] on div at bounding box center [344, 175] width 305 height 41
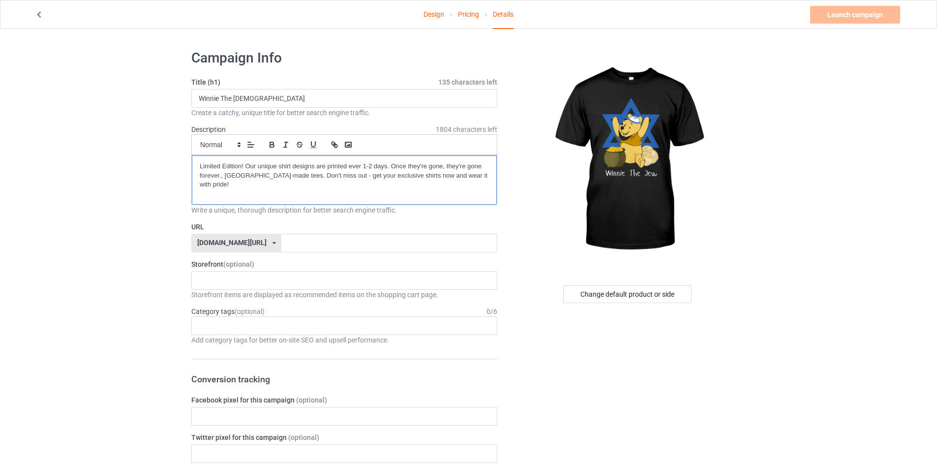
scroll to position [88, 0]
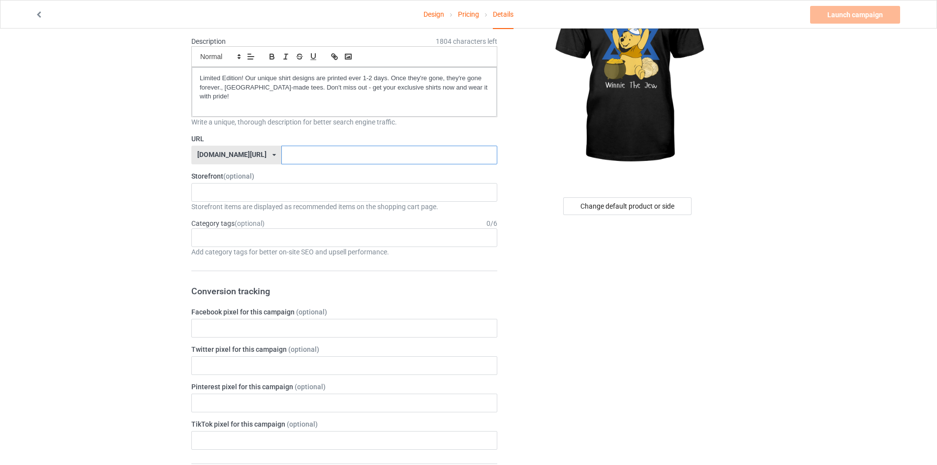
click at [330, 151] on input "text" at bounding box center [388, 155] width 215 height 19
type input "winniethejew"
click at [255, 228] on div "Age > [DEMOGRAPHIC_DATA] > 1 Age > [DEMOGRAPHIC_DATA] Months > 1 Month Age > [D…" at bounding box center [344, 237] width 306 height 19
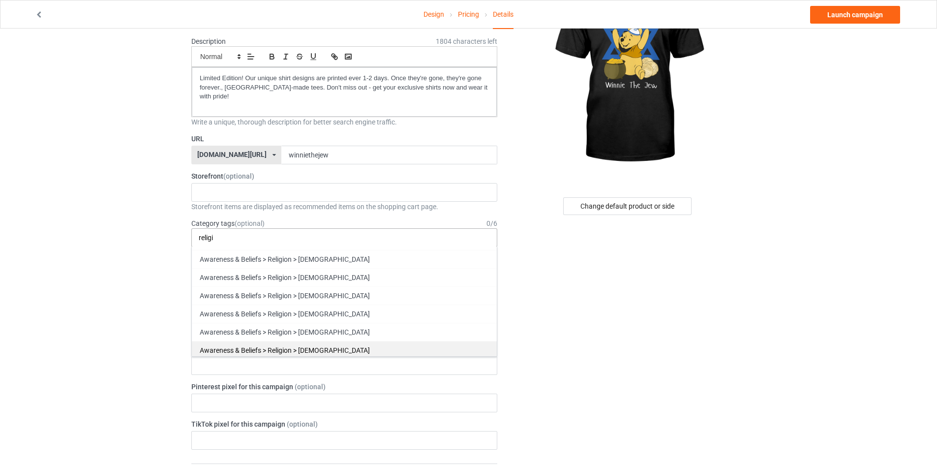
type input "religi"
click at [323, 344] on div "Awareness & Beliefs > Religion > [DEMOGRAPHIC_DATA]" at bounding box center [344, 350] width 305 height 18
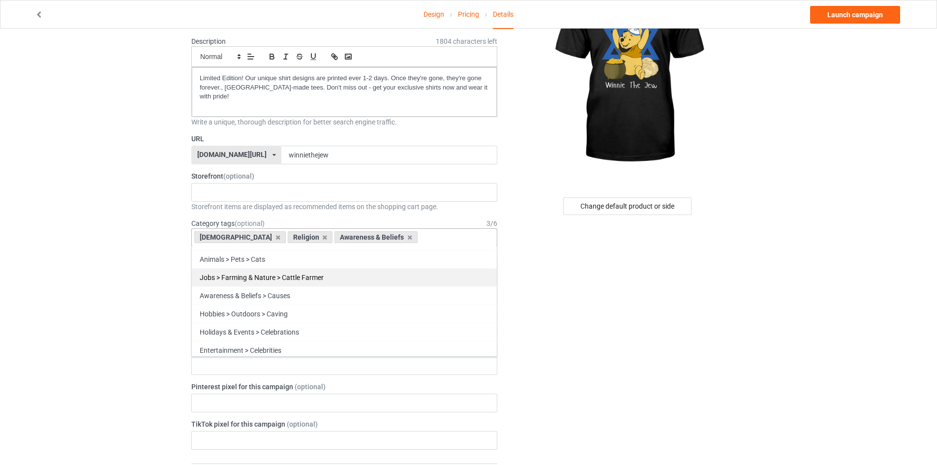
type input "f"
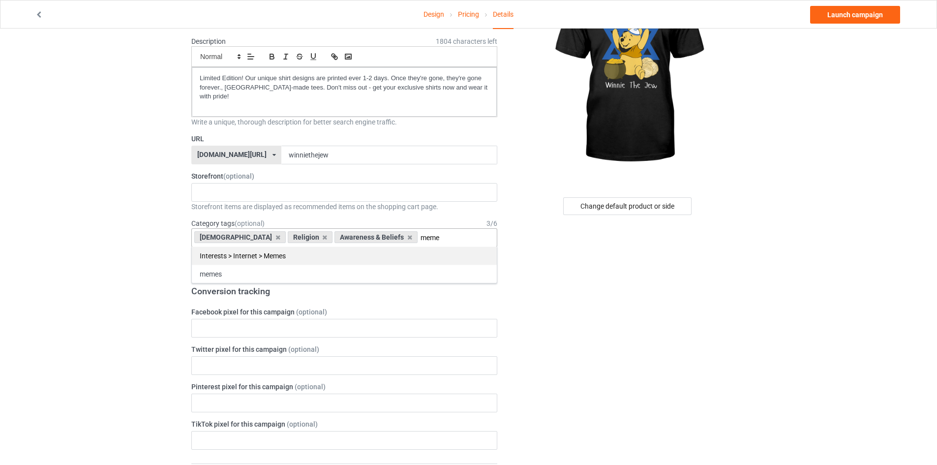
type input "meme"
click at [319, 246] on div "Interests > Internet > Memes" at bounding box center [344, 255] width 305 height 18
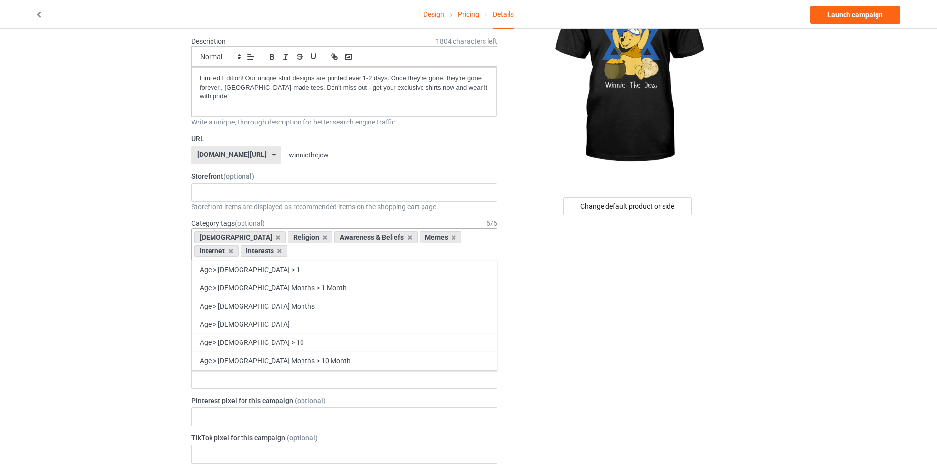
click at [582, 313] on div "Change default product or side" at bounding box center [628, 460] width 248 height 1013
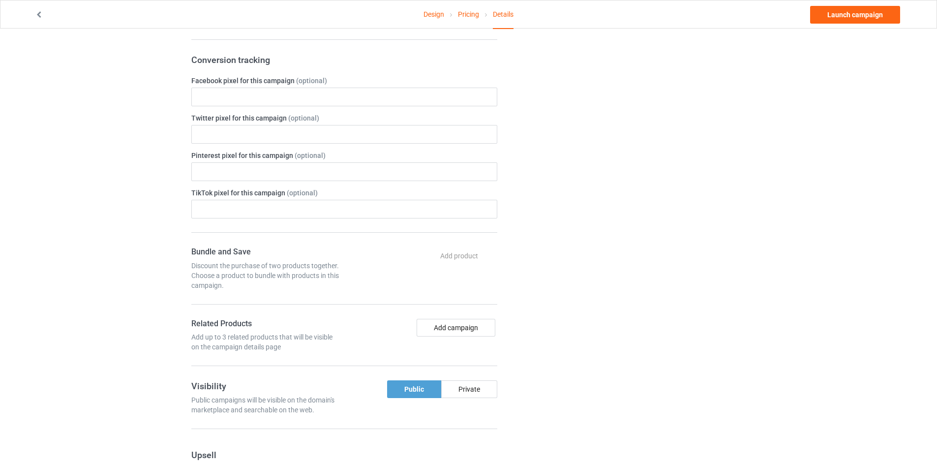
scroll to position [597, 0]
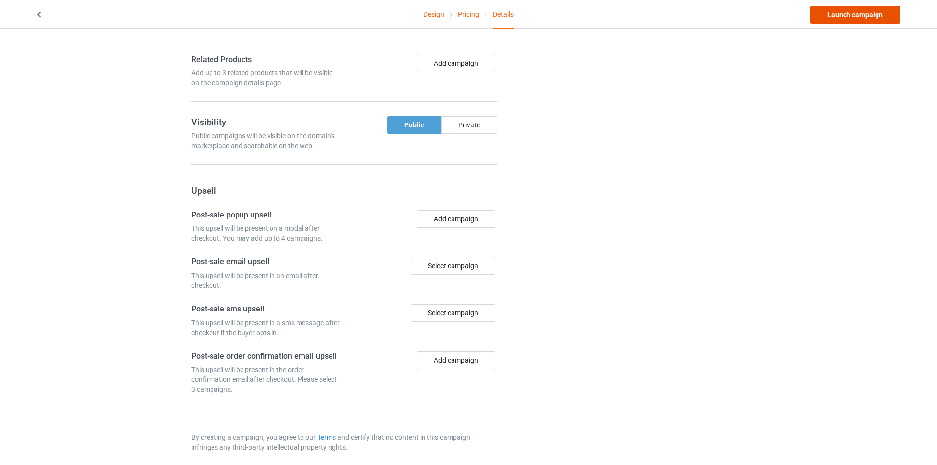
click at [843, 15] on link "Launch campaign" at bounding box center [855, 15] width 90 height 18
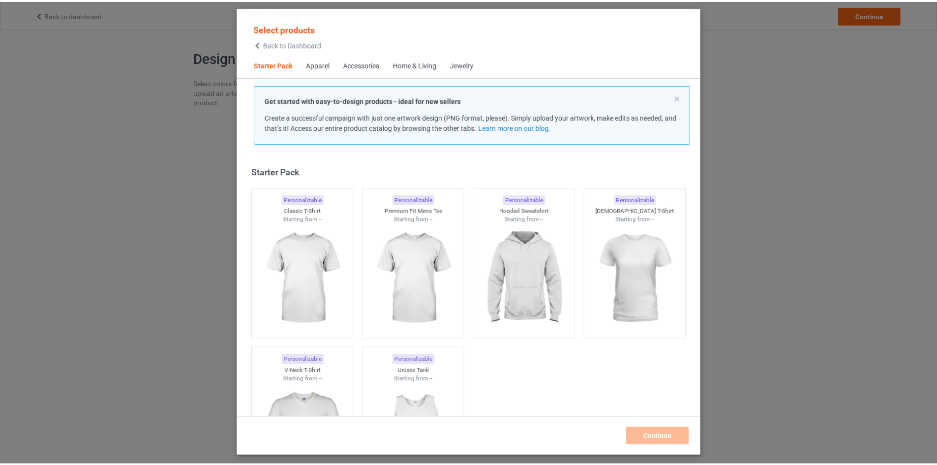
scroll to position [13, 0]
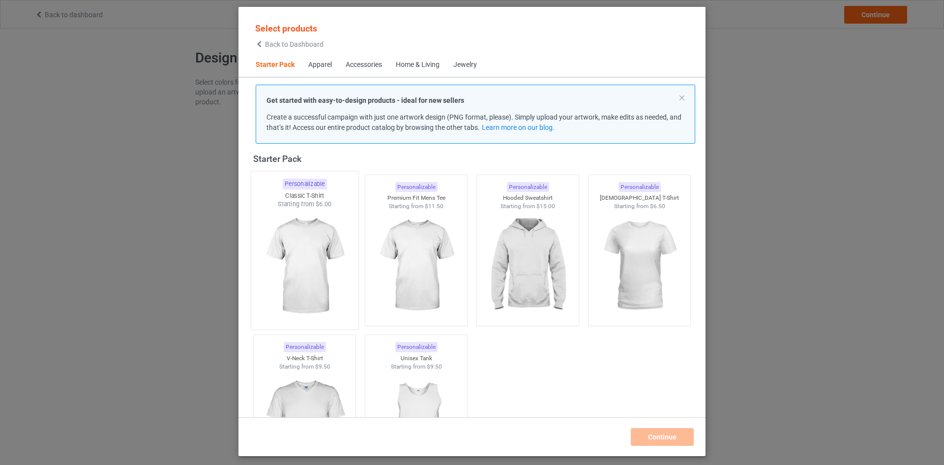
click at [344, 249] on img at bounding box center [304, 266] width 92 height 116
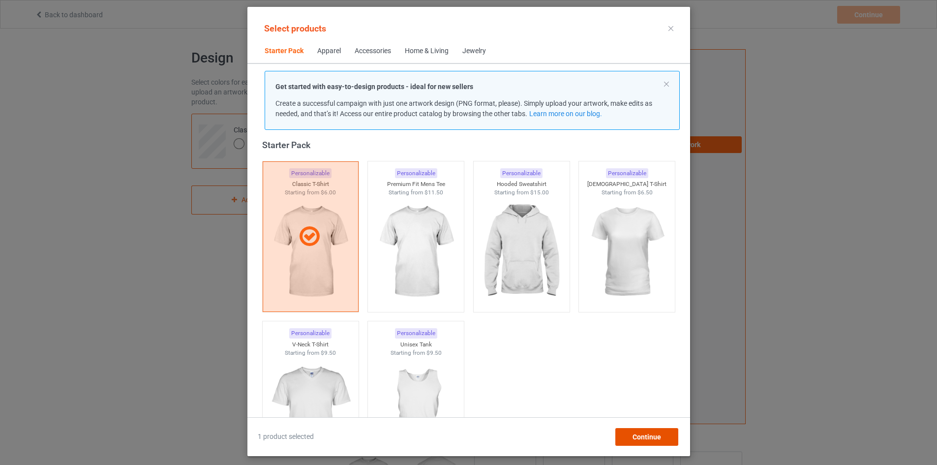
click at [645, 435] on span "Continue" at bounding box center [646, 437] width 29 height 8
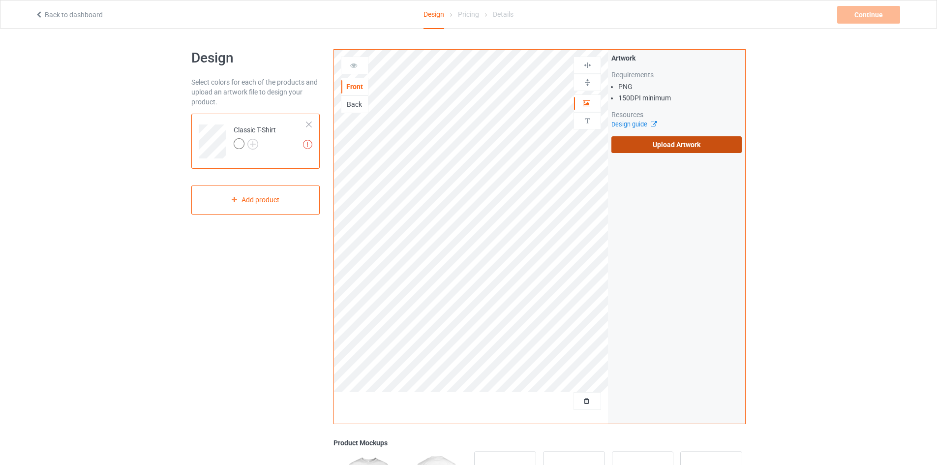
click at [661, 144] on label "Upload Artwork" at bounding box center [676, 144] width 130 height 17
click at [0, 0] on input "Upload Artwork" at bounding box center [0, 0] width 0 height 0
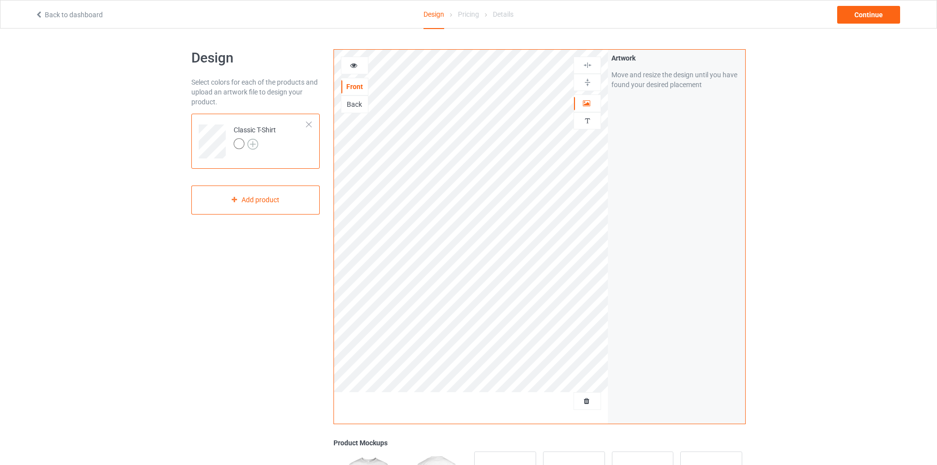
click at [256, 140] on img at bounding box center [252, 144] width 11 height 11
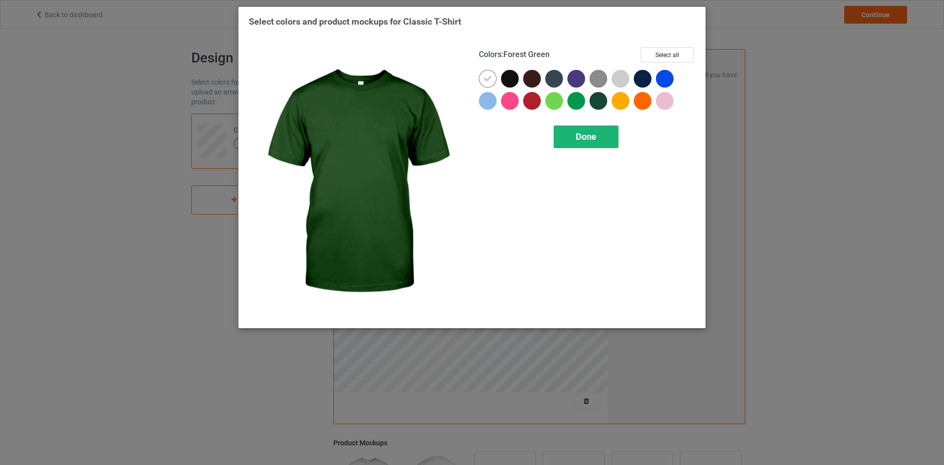
click at [574, 136] on div "Done" at bounding box center [586, 136] width 65 height 23
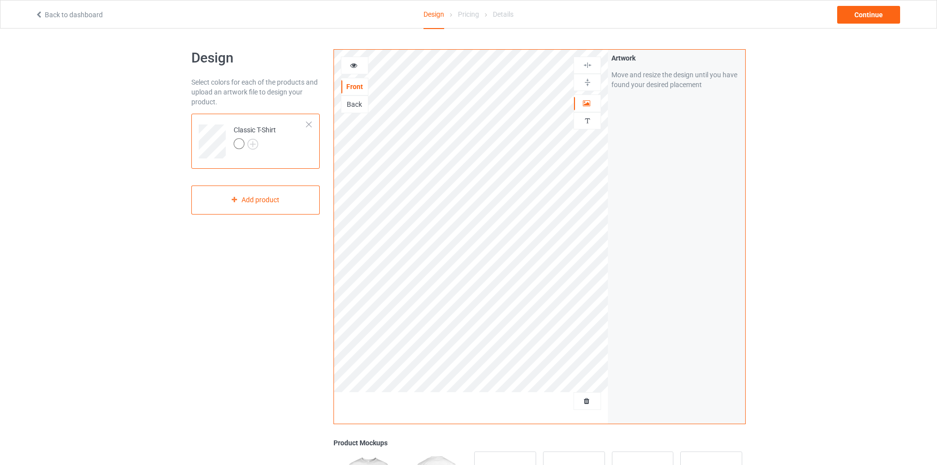
click at [612, 262] on div "Artwork Move and resize the design until you have found your desired placement" at bounding box center [676, 237] width 137 height 374
click at [873, 9] on div "Continue" at bounding box center [868, 15] width 63 height 18
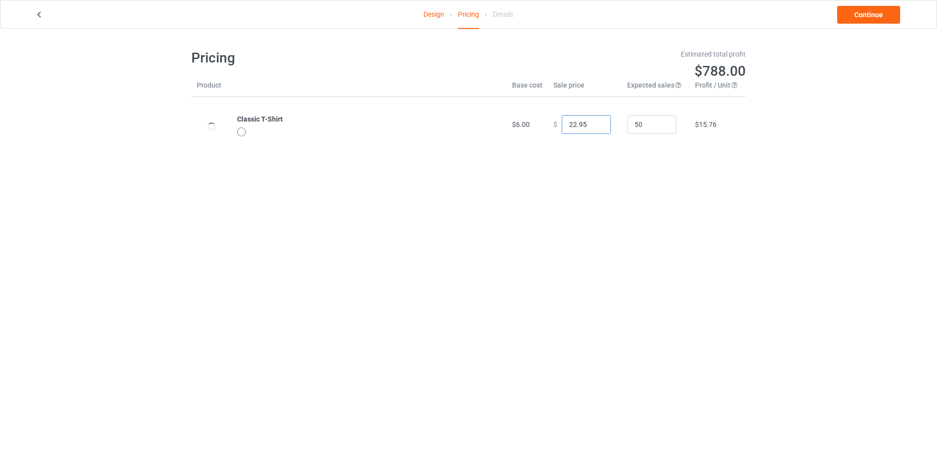
click at [575, 130] on input "22.95" at bounding box center [585, 124] width 49 height 19
type input "19.99"
click at [868, 17] on link "Continue" at bounding box center [868, 15] width 63 height 18
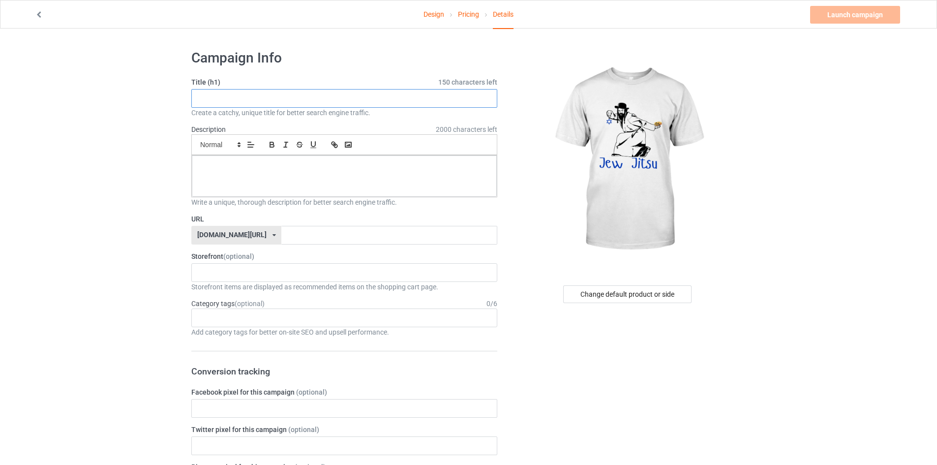
click at [330, 105] on input "text" at bounding box center [344, 98] width 306 height 19
type input "Jew Jitsu"
click at [242, 176] on div at bounding box center [344, 175] width 305 height 41
paste div
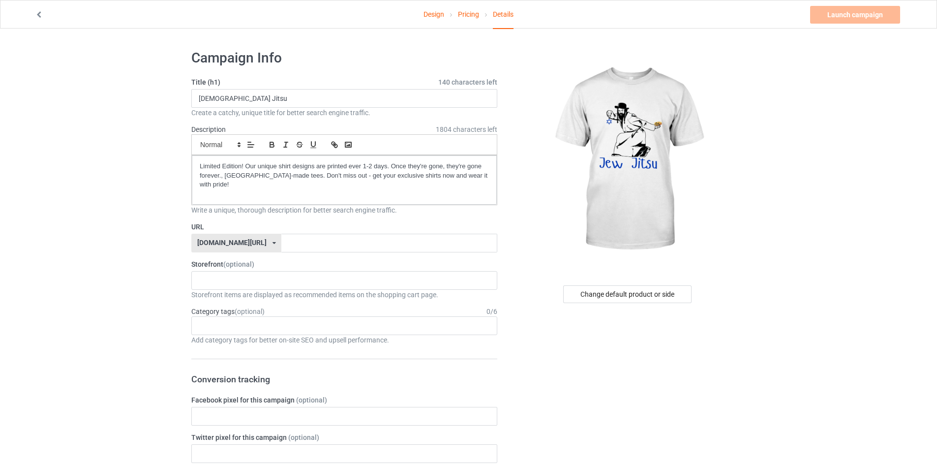
click at [338, 225] on div "URL cursedahhshirts.com/ cursedahhshirts.com/ teechip.com/ 68e68d7f7bf952002eb0…" at bounding box center [344, 237] width 306 height 30
click at [332, 234] on input "text" at bounding box center [388, 243] width 215 height 19
type input "jewjitsu"
click at [230, 324] on div "Age > [DEMOGRAPHIC_DATA] > 1 Age > [DEMOGRAPHIC_DATA] Months > 1 Month Age > [D…" at bounding box center [344, 325] width 306 height 19
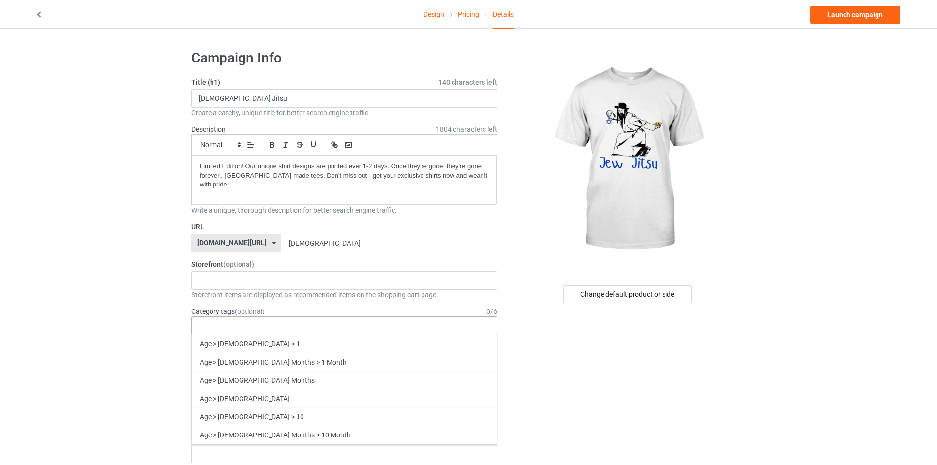
click at [230, 324] on div "Age > [DEMOGRAPHIC_DATA] > 1 Age > [DEMOGRAPHIC_DATA] Months > 1 Month Age > [D…" at bounding box center [344, 325] width 306 height 19
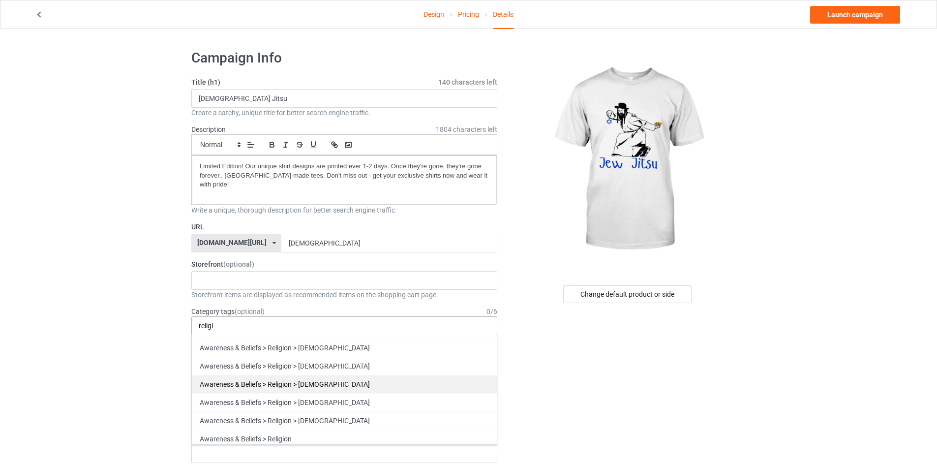
type input "religi"
click at [326, 381] on div "Awareness & Beliefs > Religion > [DEMOGRAPHIC_DATA]" at bounding box center [344, 384] width 305 height 18
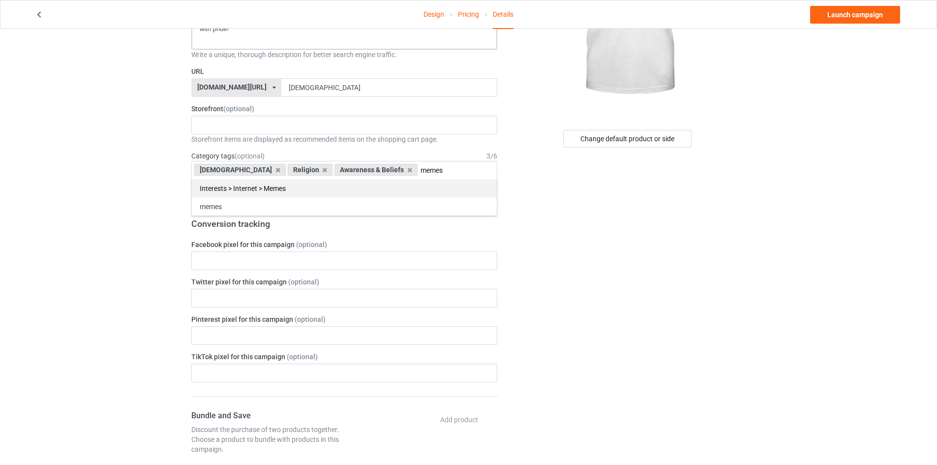
type input "memes"
click at [347, 181] on div "Interests > Internet > Memes" at bounding box center [344, 188] width 305 height 18
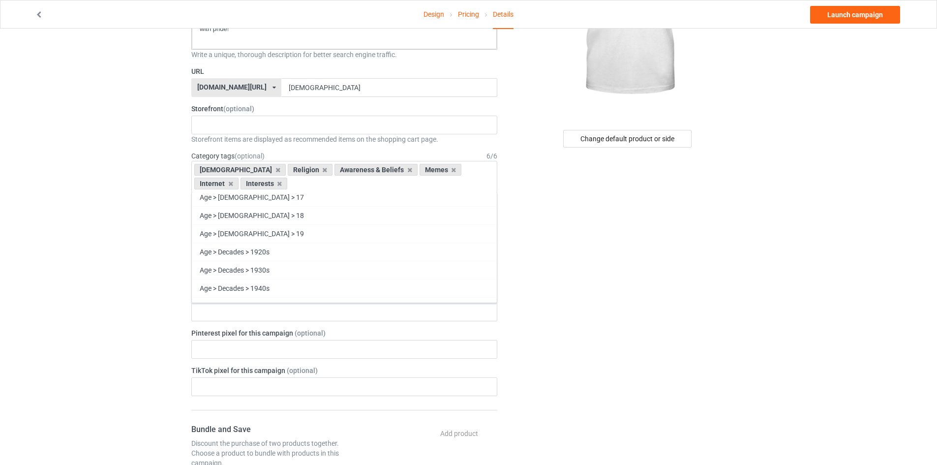
scroll to position [315, 0]
click at [611, 288] on div "Change default product or side" at bounding box center [628, 393] width 248 height 1013
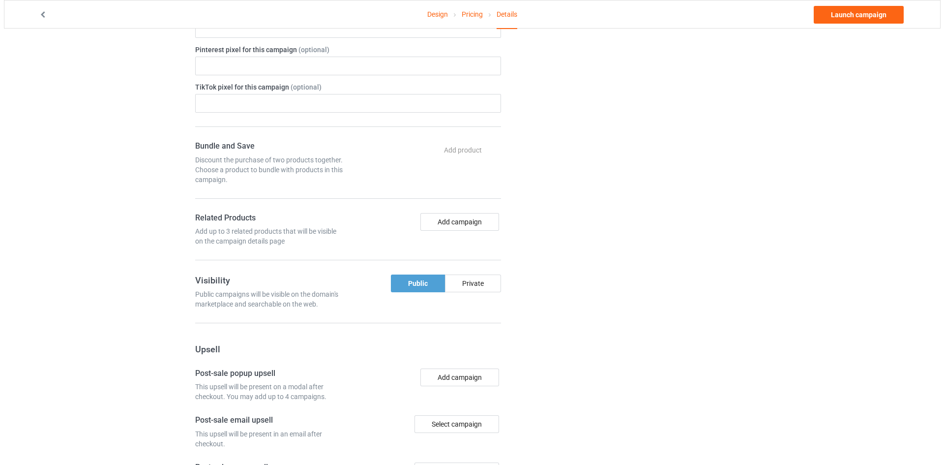
scroll to position [597, 0]
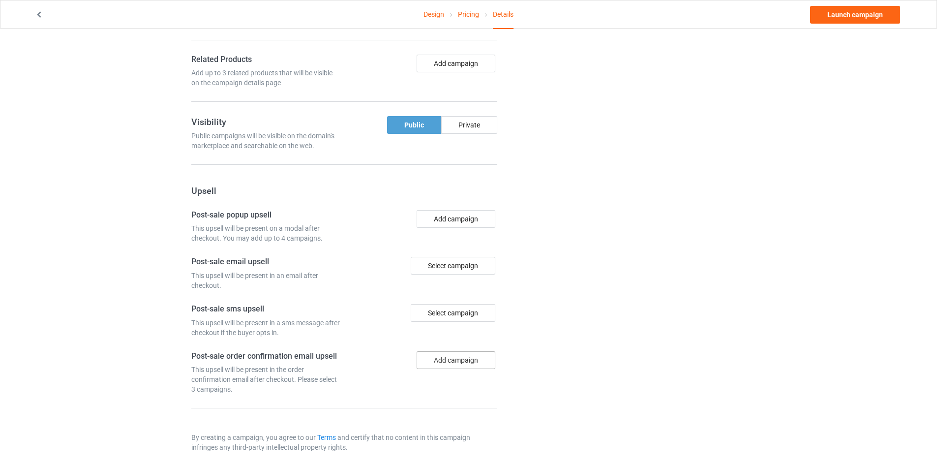
click at [442, 353] on button "Add campaign" at bounding box center [455, 360] width 79 height 18
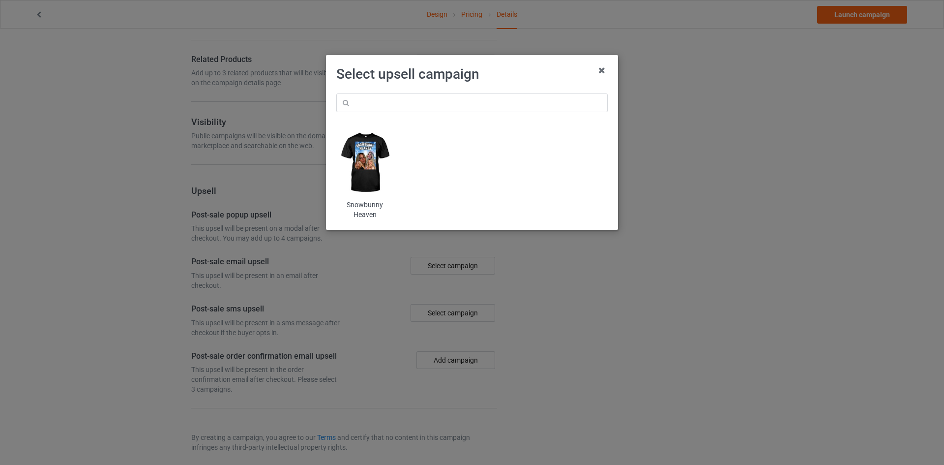
click at [358, 197] on img at bounding box center [365, 163] width 58 height 72
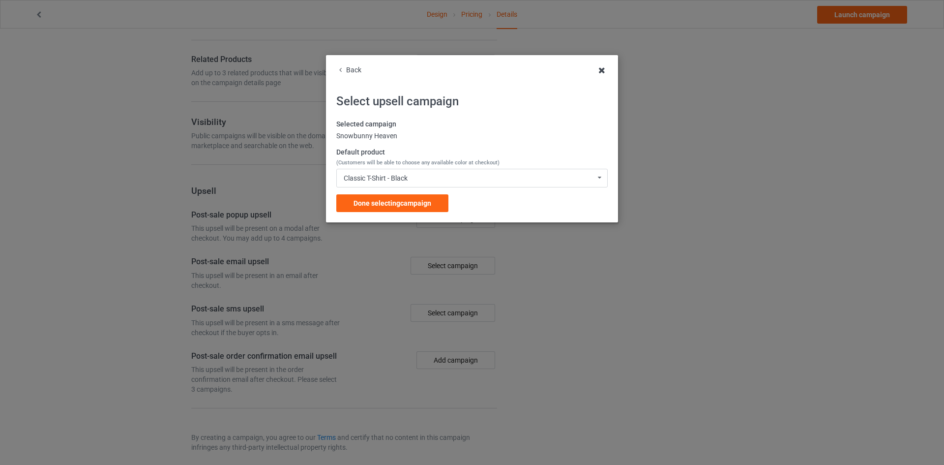
click at [603, 70] on icon at bounding box center [602, 70] width 16 height 16
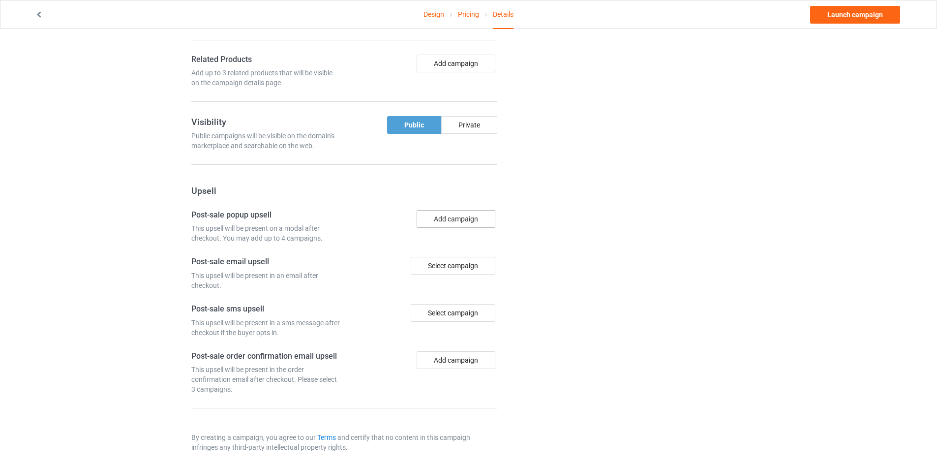
click at [453, 217] on button "Add campaign" at bounding box center [455, 219] width 79 height 18
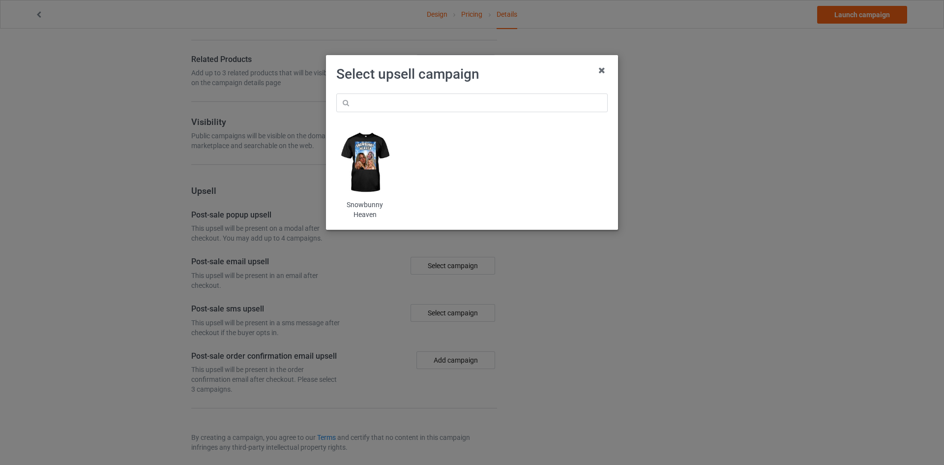
click at [359, 153] on img at bounding box center [365, 163] width 58 height 72
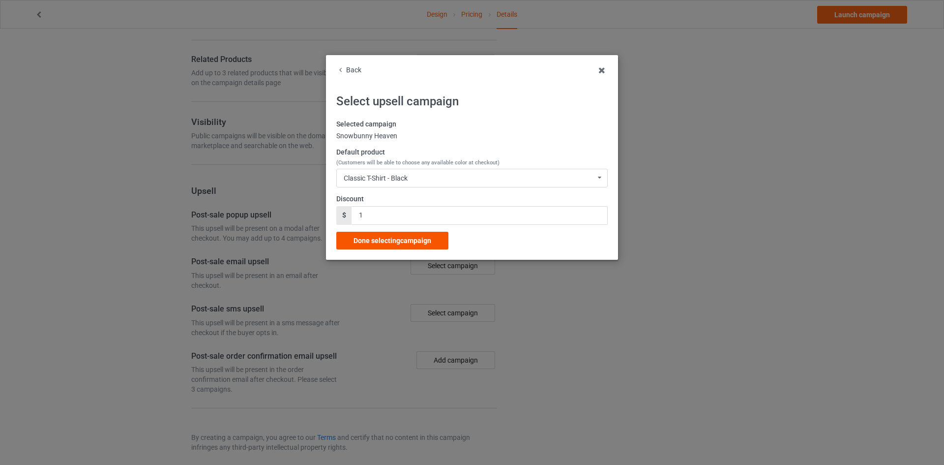
click at [391, 239] on span "Done selecting campaign" at bounding box center [393, 240] width 78 height 8
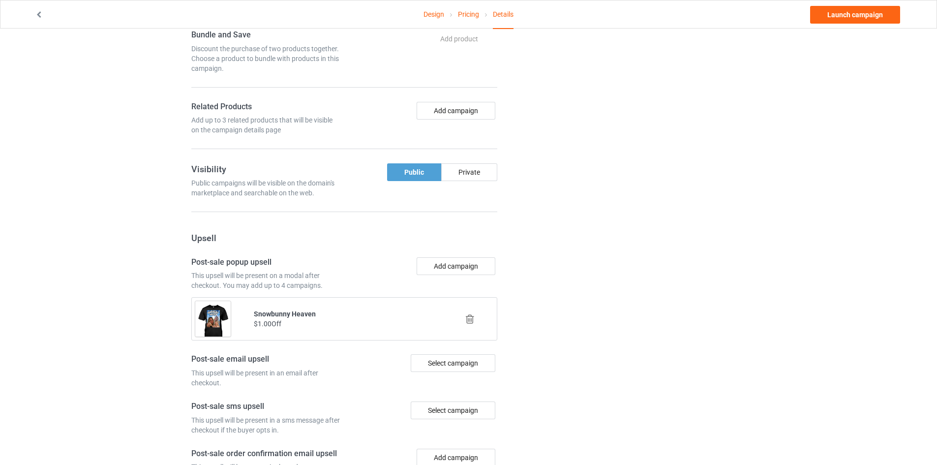
scroll to position [647, 0]
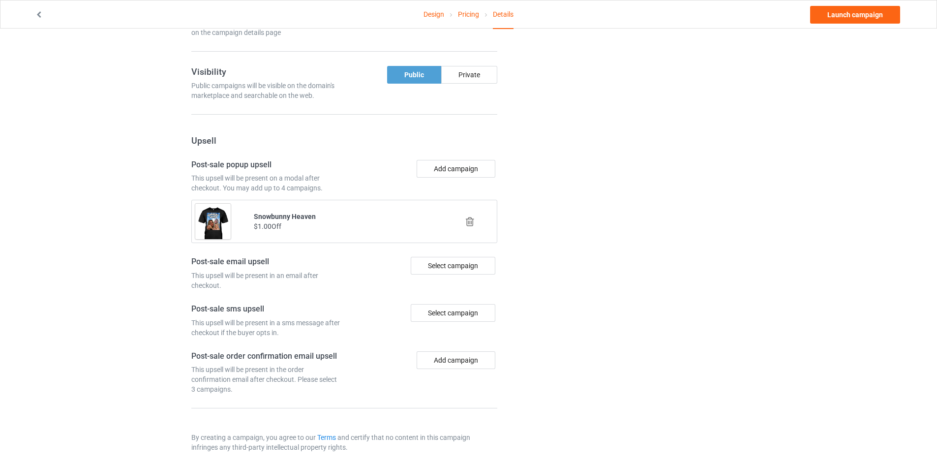
click at [451, 357] on button "Add campaign" at bounding box center [455, 360] width 79 height 18
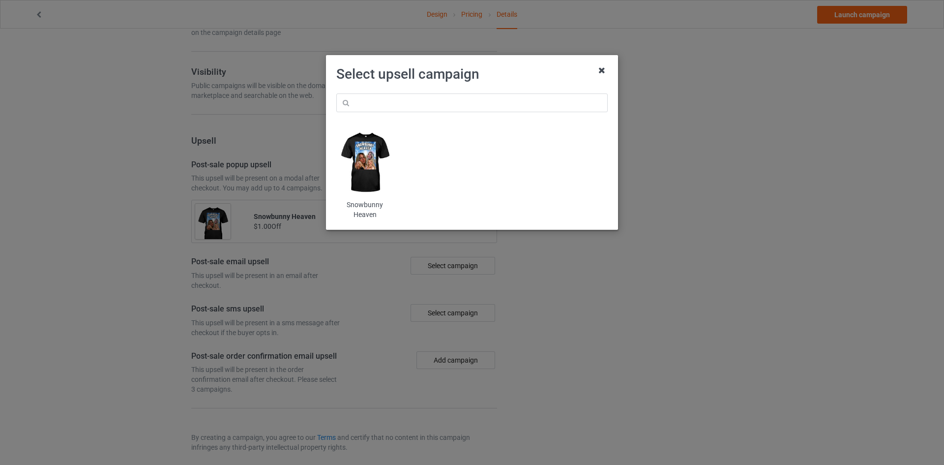
click at [598, 67] on icon at bounding box center [602, 70] width 16 height 16
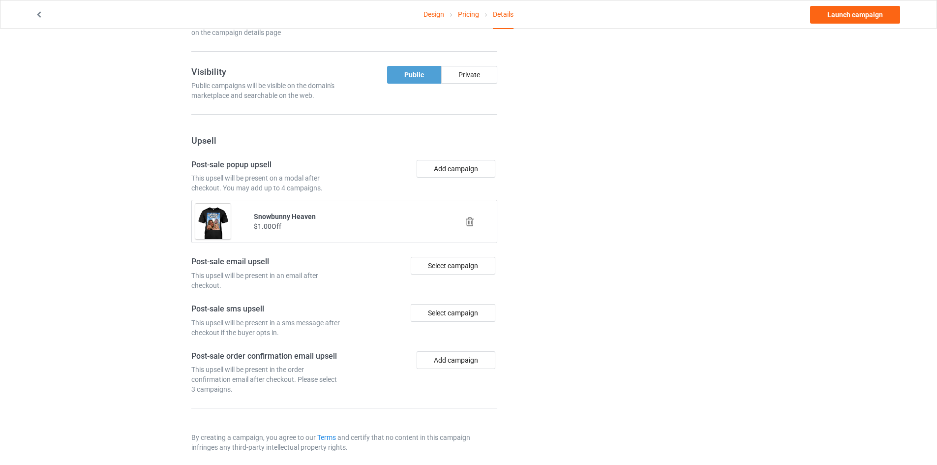
click at [471, 216] on icon at bounding box center [470, 221] width 12 height 10
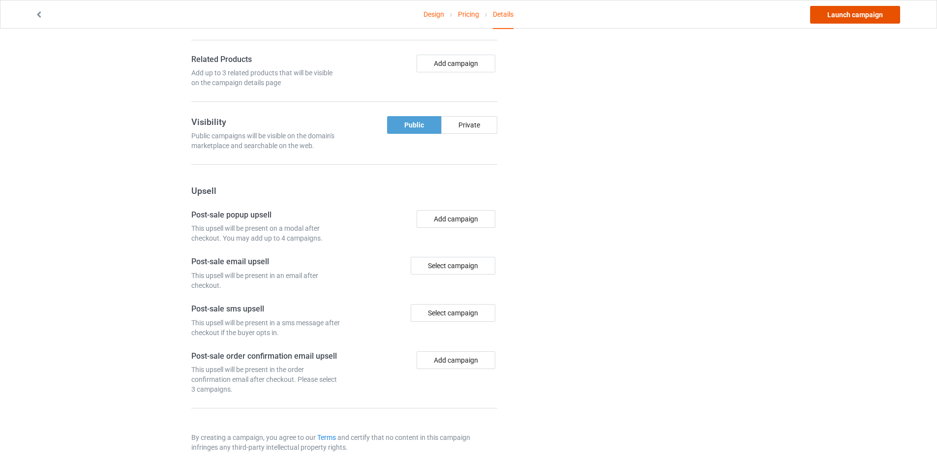
click at [848, 16] on link "Launch campaign" at bounding box center [855, 15] width 90 height 18
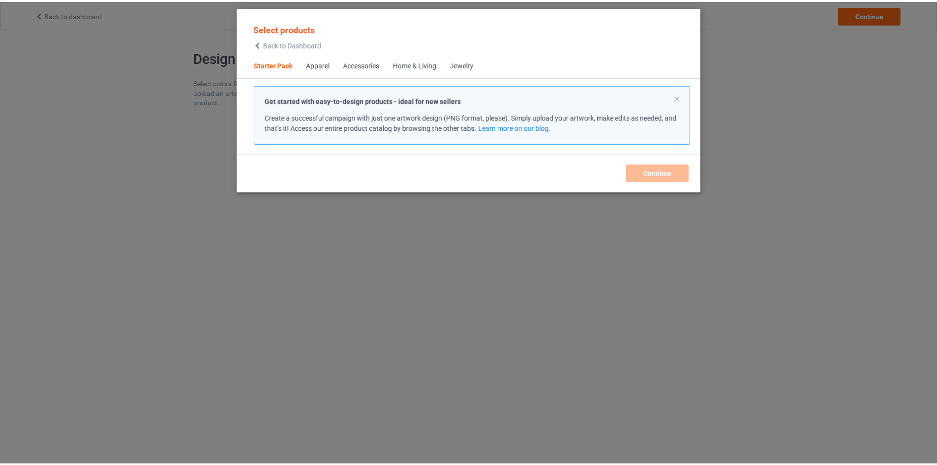
scroll to position [13, 0]
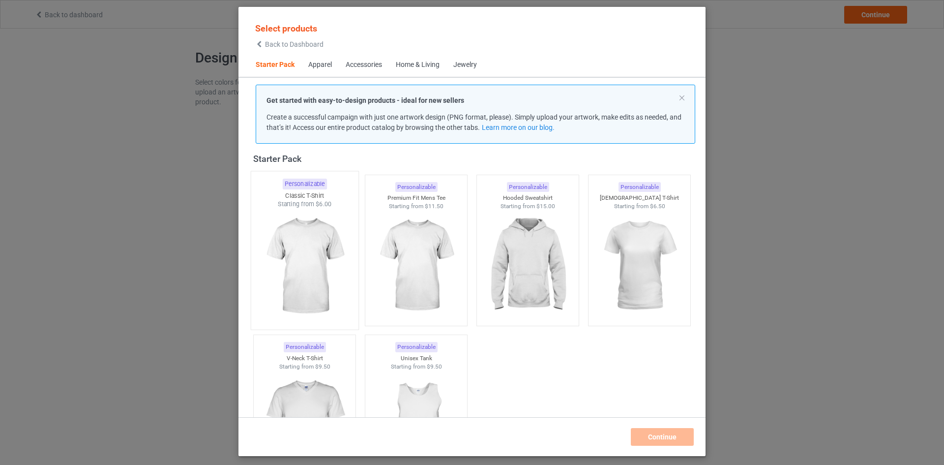
click at [294, 259] on img at bounding box center [304, 266] width 92 height 116
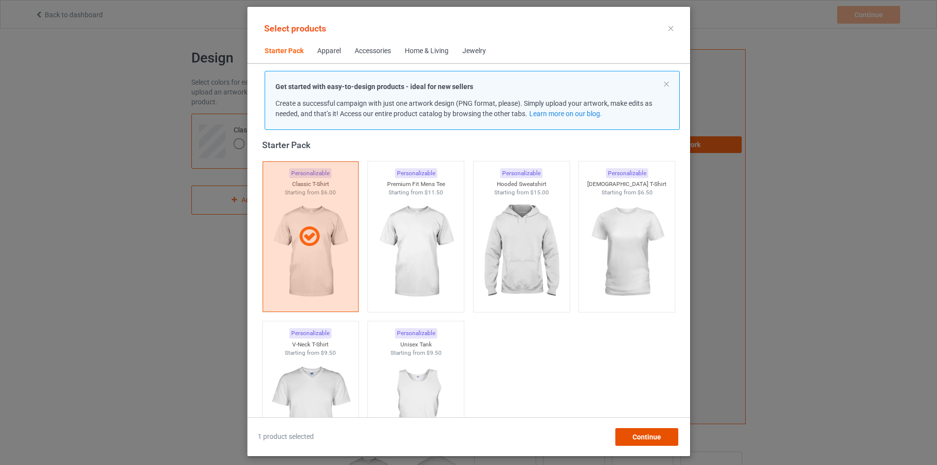
click at [641, 437] on div "Continue" at bounding box center [646, 437] width 63 height 18
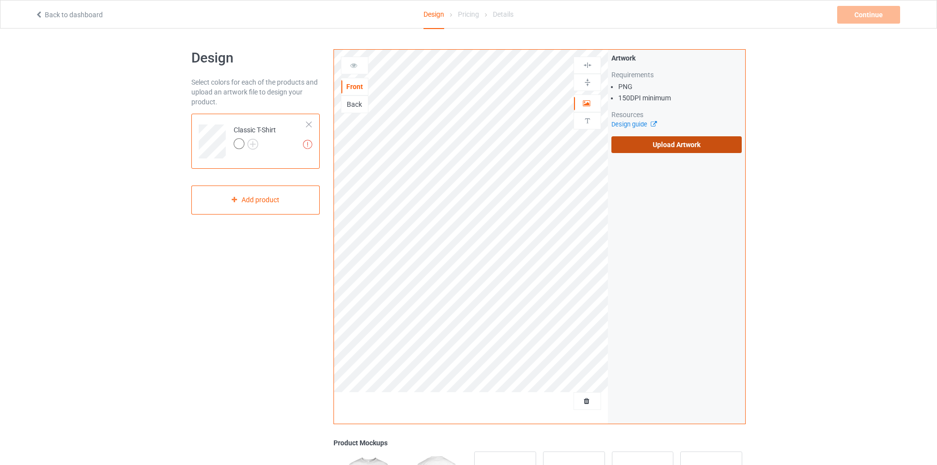
click at [634, 146] on label "Upload Artwork" at bounding box center [676, 144] width 130 height 17
click at [0, 0] on input "Upload Artwork" at bounding box center [0, 0] width 0 height 0
click at [654, 138] on label "Upload Artwork" at bounding box center [676, 144] width 130 height 17
click at [0, 0] on input "Upload Artwork" at bounding box center [0, 0] width 0 height 0
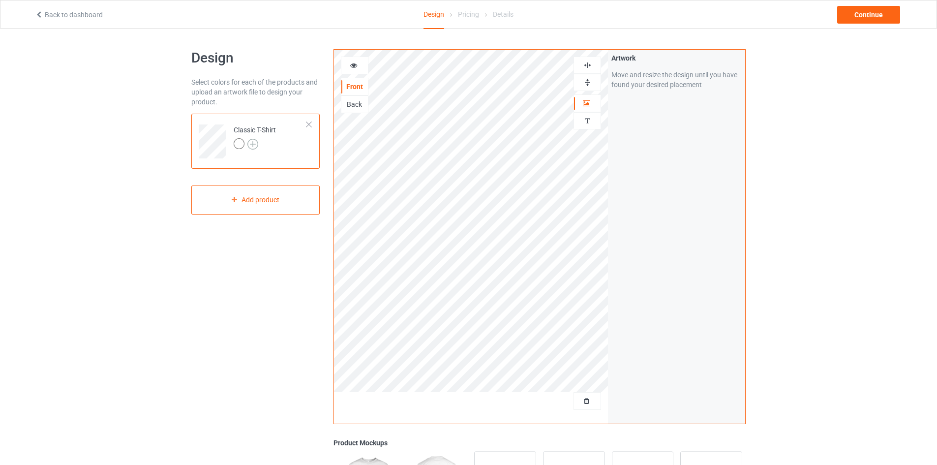
click at [253, 146] on img at bounding box center [252, 144] width 11 height 11
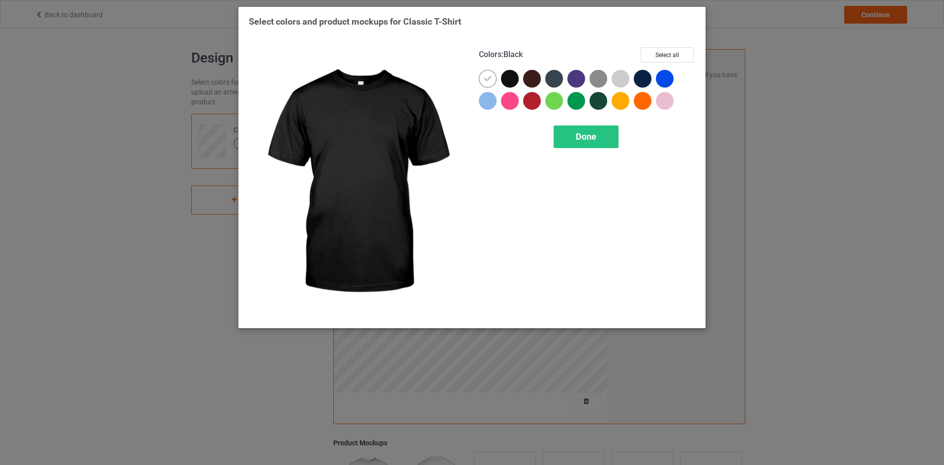
click at [509, 78] on div at bounding box center [510, 79] width 18 height 18
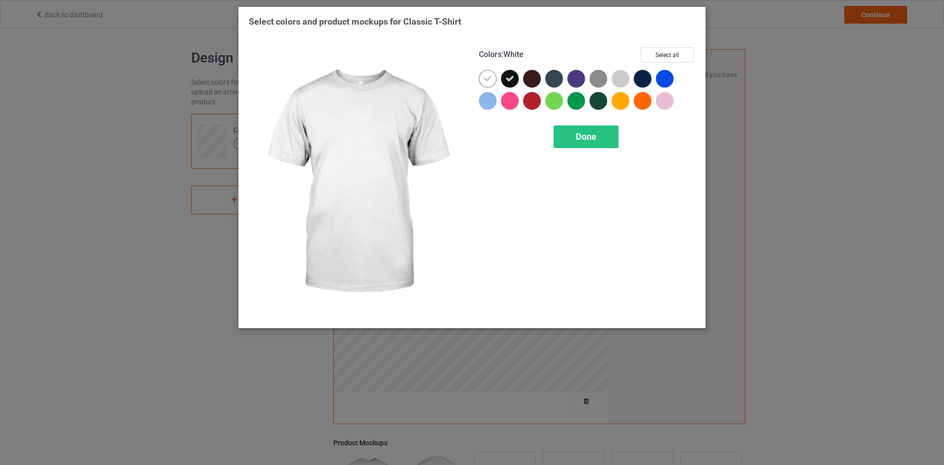
click at [488, 81] on icon at bounding box center [487, 78] width 9 height 9
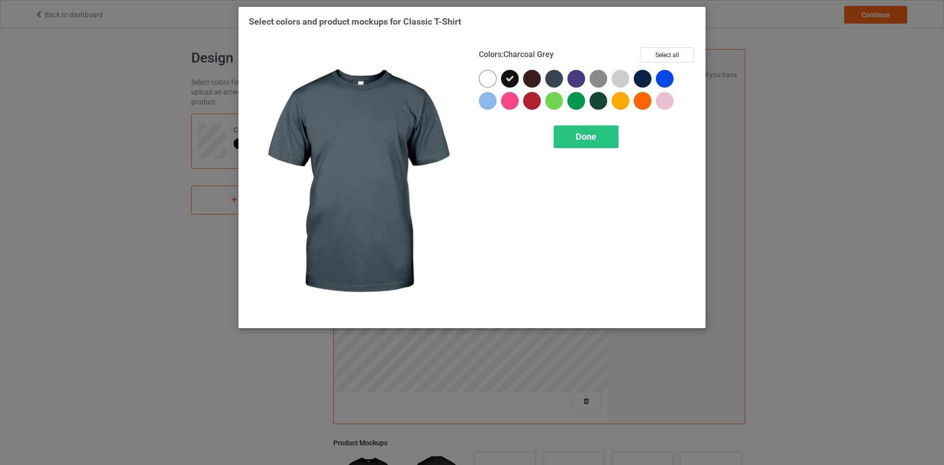
click at [552, 80] on div at bounding box center [554, 79] width 18 height 18
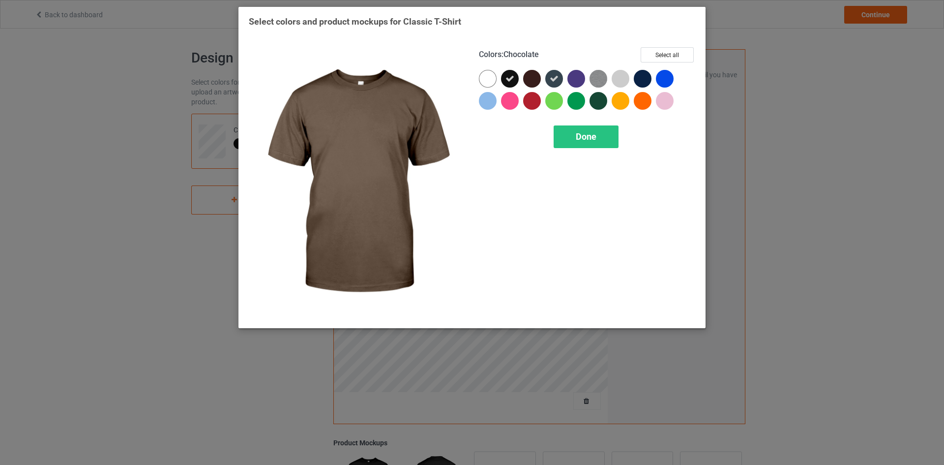
click at [531, 82] on div at bounding box center [532, 79] width 18 height 18
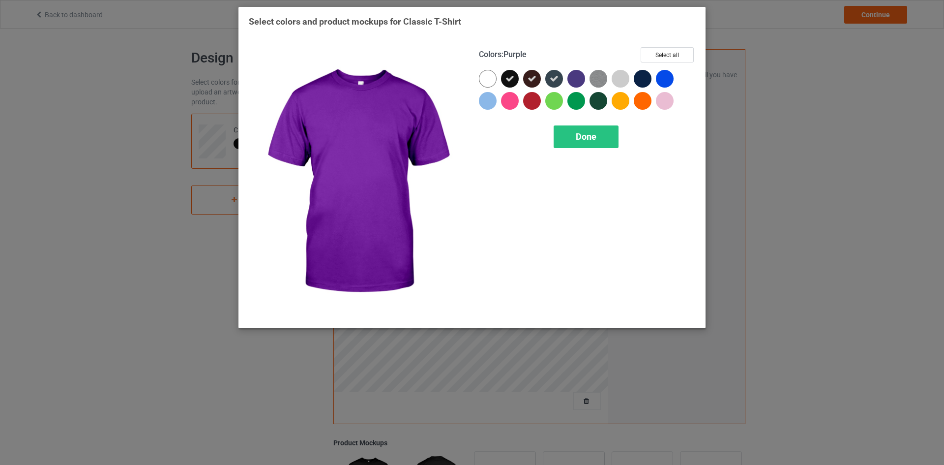
click at [573, 83] on div at bounding box center [576, 79] width 18 height 18
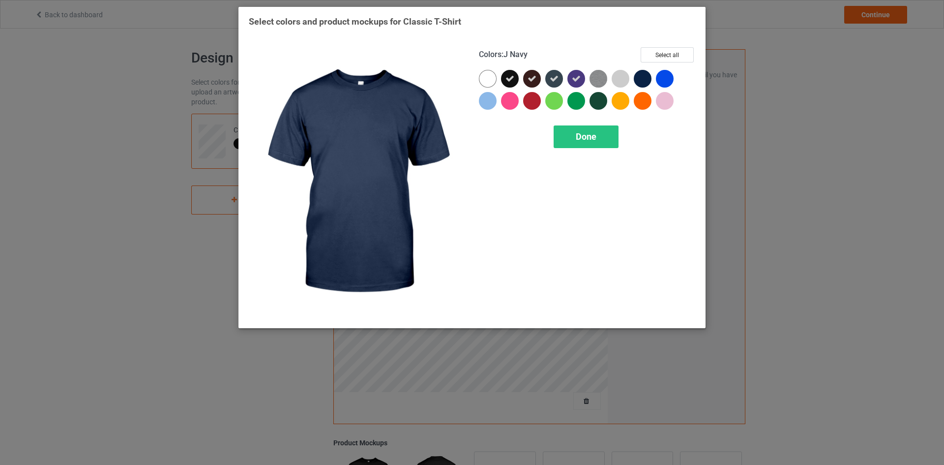
click at [638, 83] on div at bounding box center [643, 79] width 18 height 18
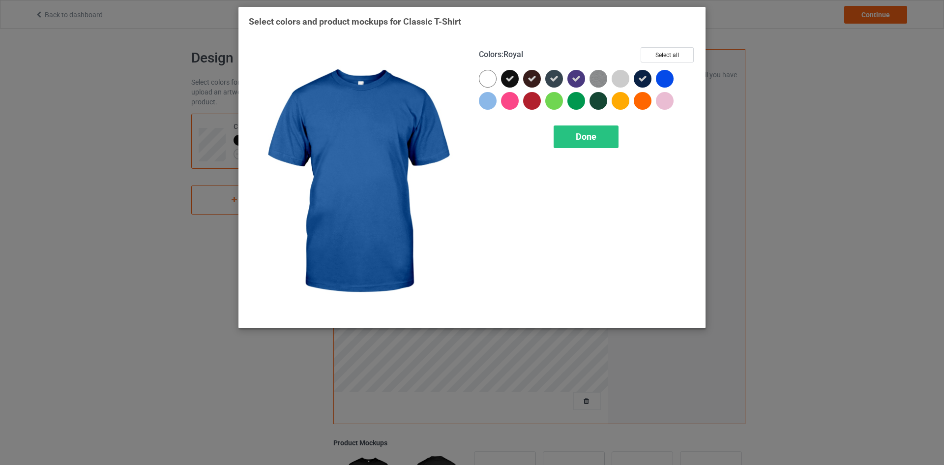
click at [667, 80] on div at bounding box center [665, 79] width 18 height 18
click at [663, 81] on icon at bounding box center [664, 78] width 9 height 9
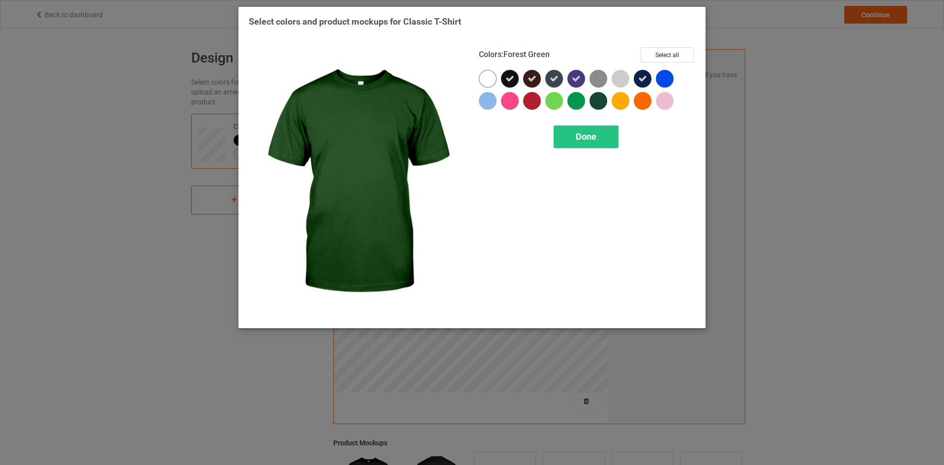
click at [596, 105] on div at bounding box center [599, 101] width 18 height 18
click at [603, 129] on div "Done" at bounding box center [586, 136] width 65 height 23
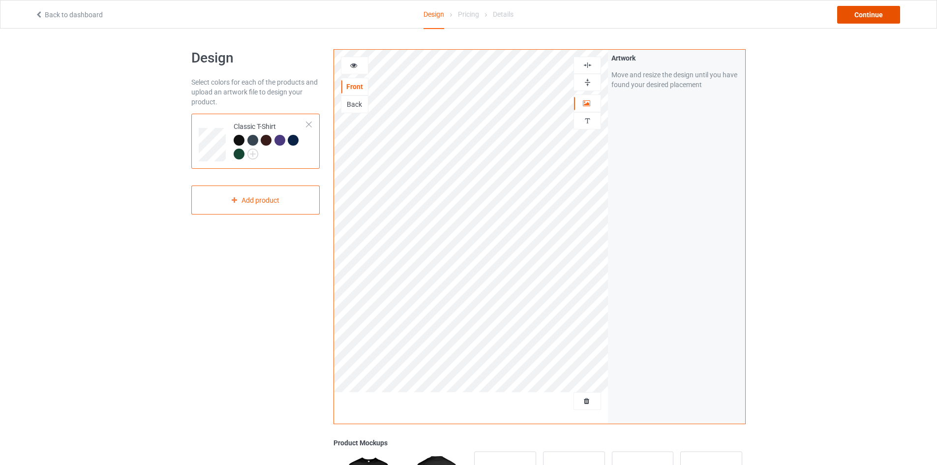
click at [860, 19] on div "Continue" at bounding box center [868, 15] width 63 height 18
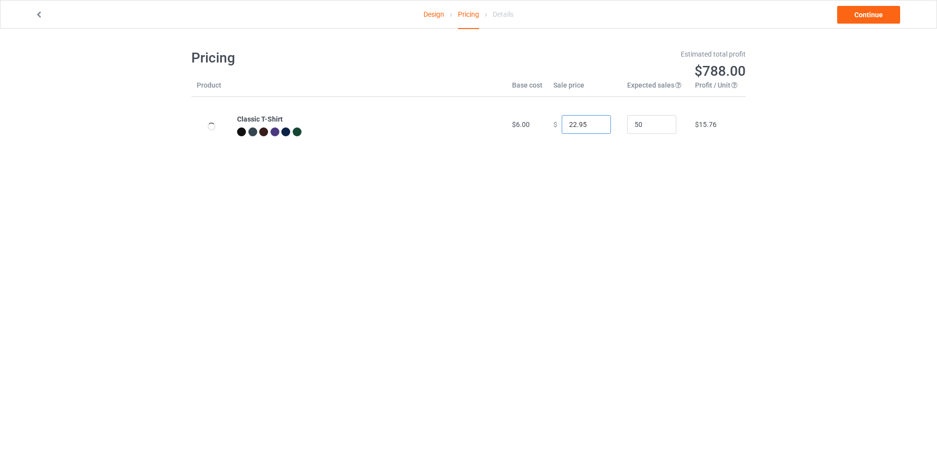
click at [587, 126] on input "22.95" at bounding box center [585, 124] width 49 height 19
click at [563, 124] on input "0.0" at bounding box center [585, 124] width 49 height 19
click at [563, 124] on input "1990.0" at bounding box center [585, 124] width 49 height 19
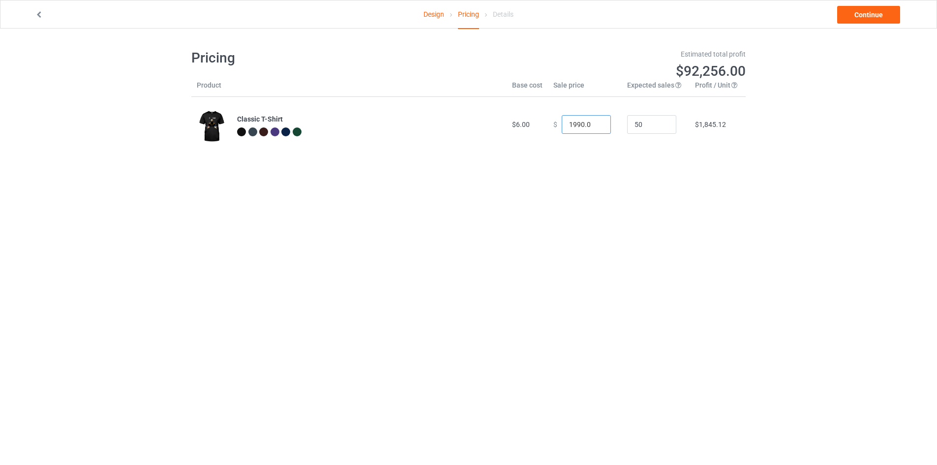
click at [563, 124] on input "1990.0" at bounding box center [585, 124] width 49 height 19
type input "19.99"
click at [864, 21] on link "Continue" at bounding box center [868, 15] width 63 height 18
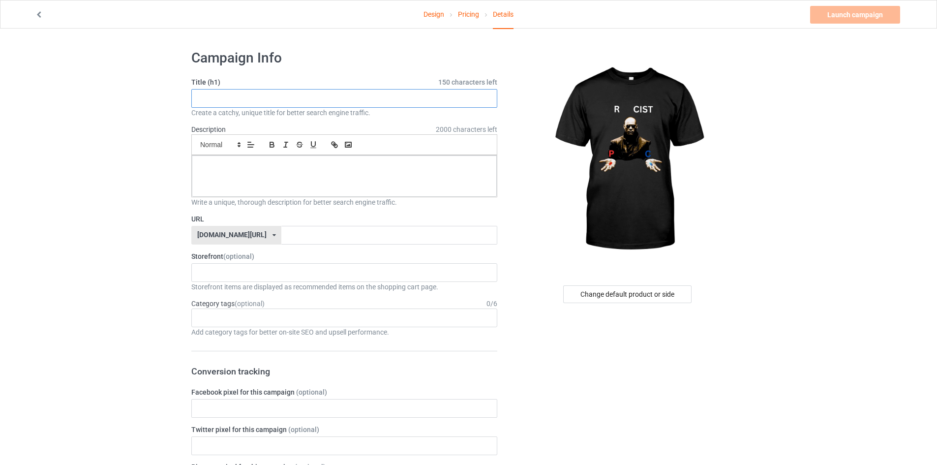
click at [334, 93] on input "text" at bounding box center [344, 98] width 306 height 19
type input "Rapist Racist Matrix"
click at [243, 182] on div at bounding box center [344, 175] width 305 height 41
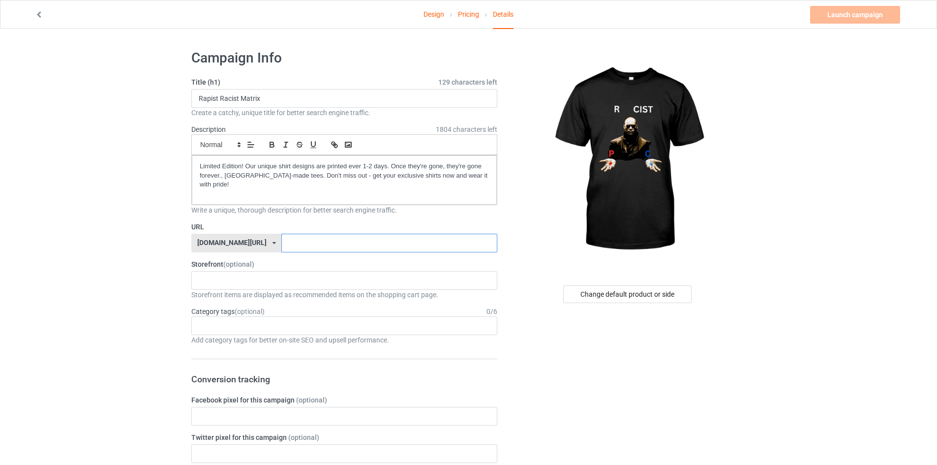
click at [358, 239] on input "text" at bounding box center [388, 243] width 215 height 19
type input "r"
type input "matrixmeme"
click at [260, 335] on div "Add category tags for better on-site SEO and upsell performance." at bounding box center [344, 340] width 306 height 10
click at [271, 319] on div "Age > 1-19 > 1 Age > 1-12 Months > 1 Month Age > 1-12 Months Age > 1-19 Age > 1…" at bounding box center [344, 325] width 306 height 19
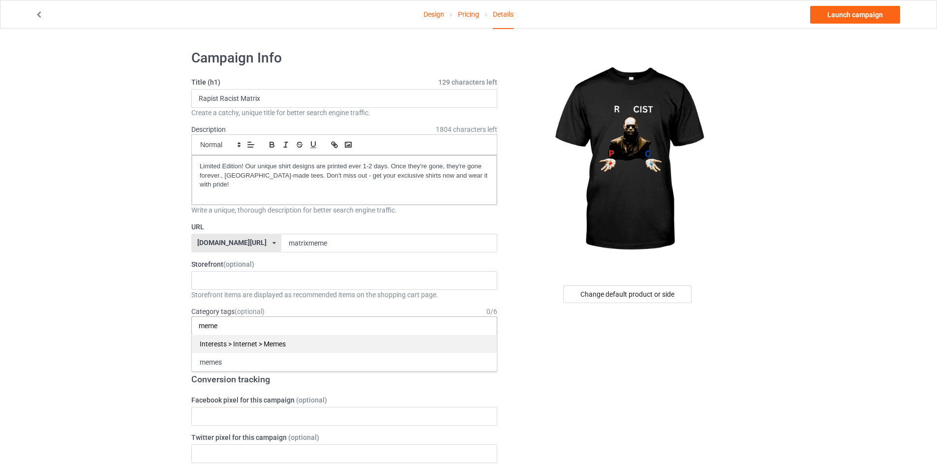
type input "meme"
click at [263, 334] on div "Interests > Internet > Memes" at bounding box center [344, 343] width 305 height 18
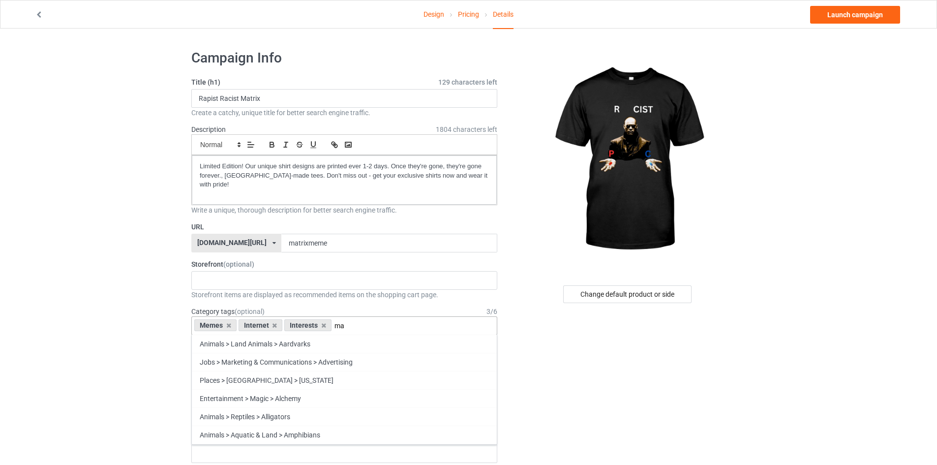
type input "m"
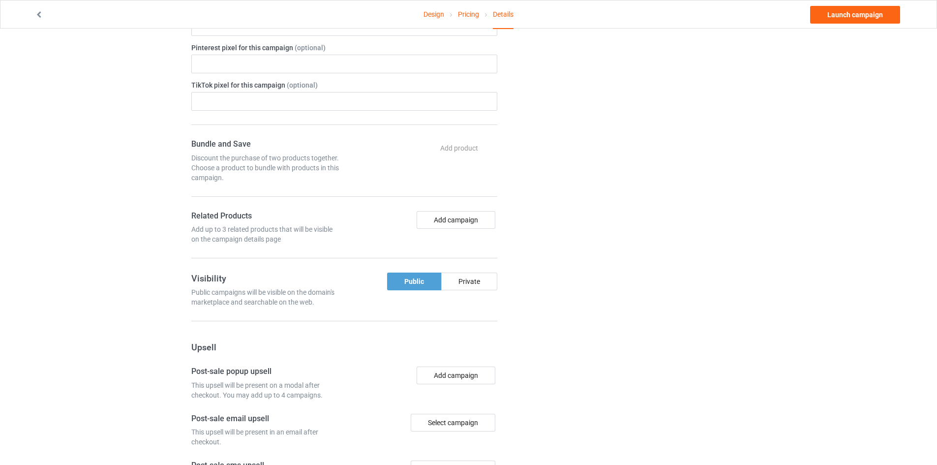
scroll to position [583, 0]
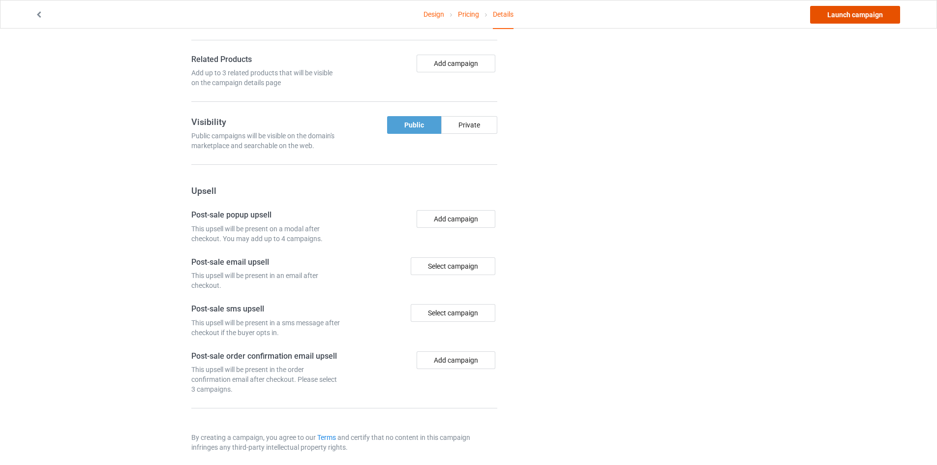
click at [836, 19] on link "Launch campaign" at bounding box center [855, 15] width 90 height 18
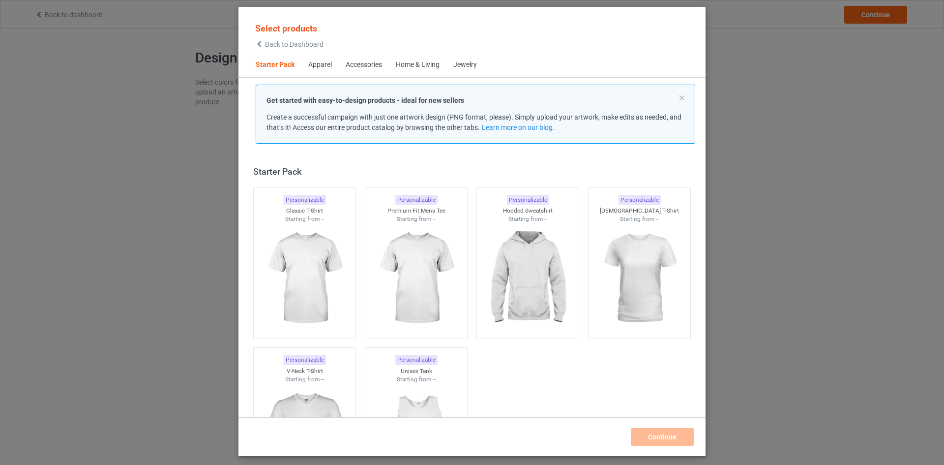
scroll to position [13, 0]
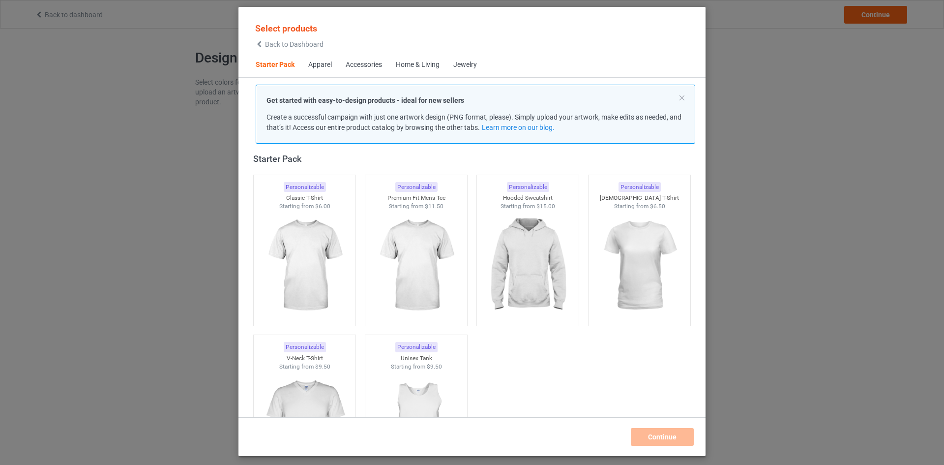
click at [100, 73] on div "Select products Back to Dashboard Starter Pack Apparel Accessories Home & Livin…" at bounding box center [472, 232] width 944 height 465
click at [78, 22] on div "Select products Back to Dashboard Starter Pack Apparel Accessories Home & Livin…" at bounding box center [472, 232] width 944 height 465
click at [78, 18] on div "Select products Back to Dashboard Starter Pack Apparel Accessories Home & Livin…" at bounding box center [472, 232] width 944 height 465
click at [757, 32] on div "Select products Back to Dashboard Starter Pack Apparel Accessories Home & Livin…" at bounding box center [472, 232] width 944 height 465
